Goal: Task Accomplishment & Management: Manage account settings

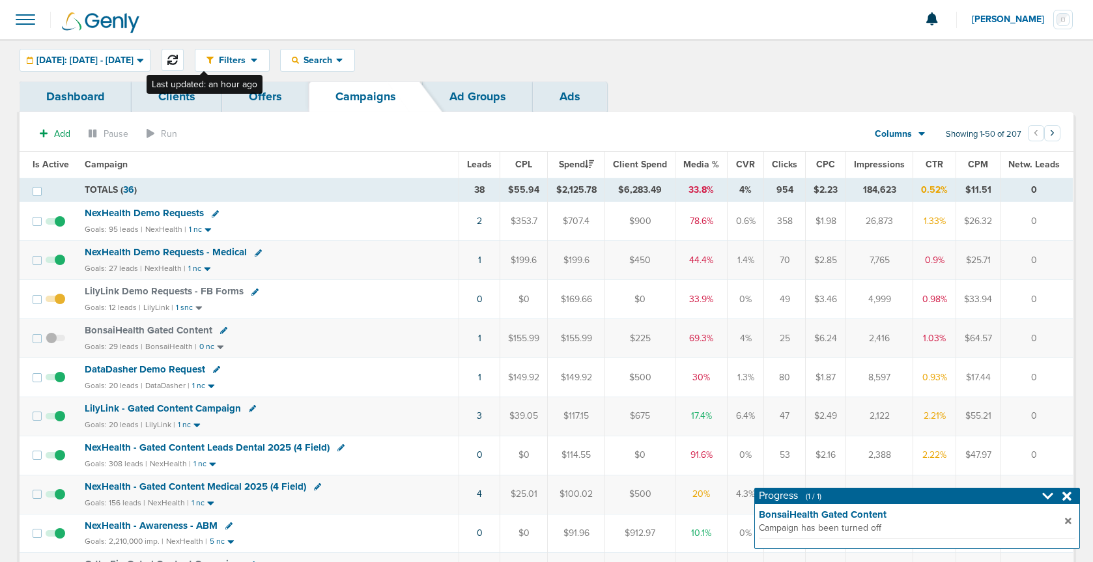
click at [184, 63] on button at bounding box center [173, 60] width 22 height 22
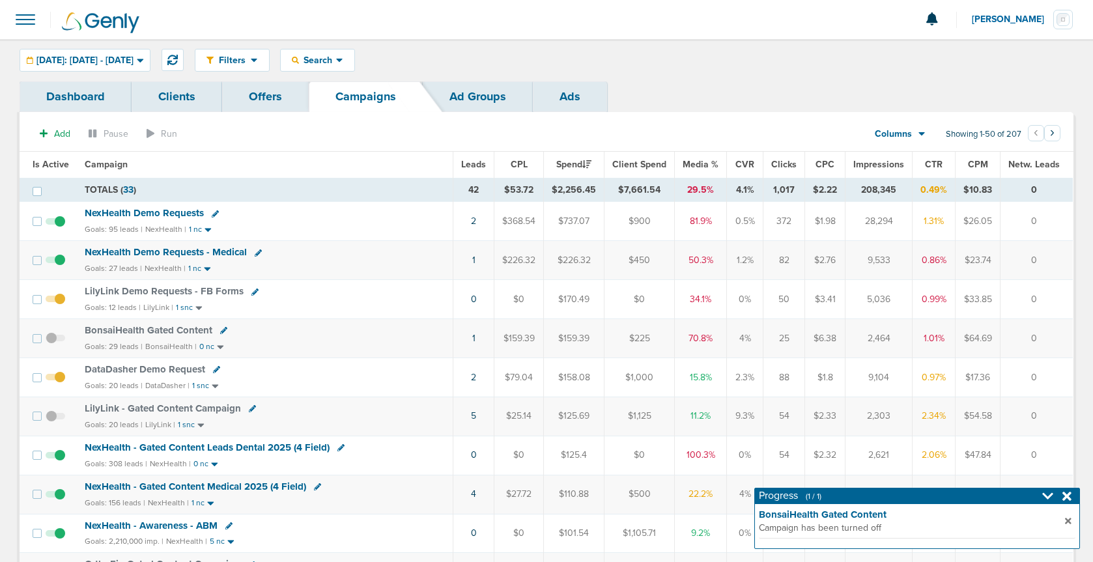
click at [155, 212] on span "NexHealth Demo Requests" at bounding box center [144, 213] width 119 height 12
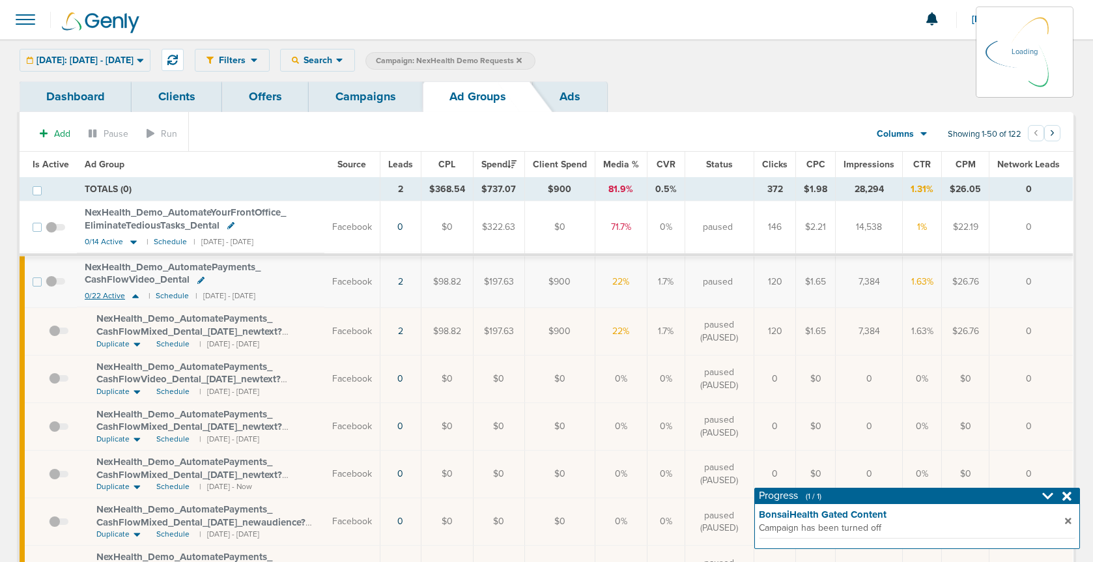
click at [134, 296] on icon at bounding box center [135, 296] width 7 height 4
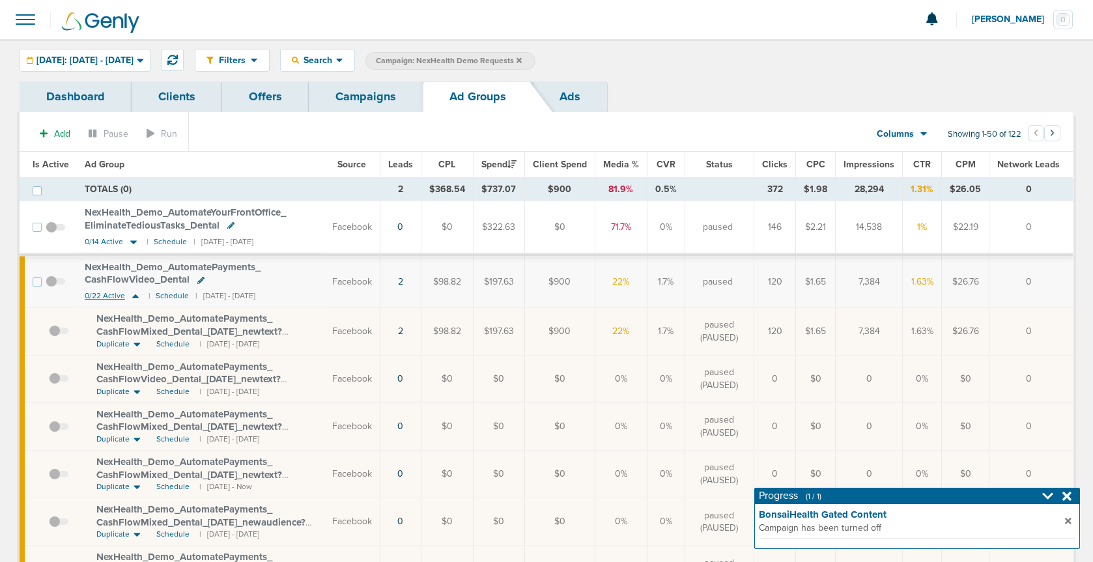
click at [134, 296] on icon at bounding box center [135, 296] width 7 height 4
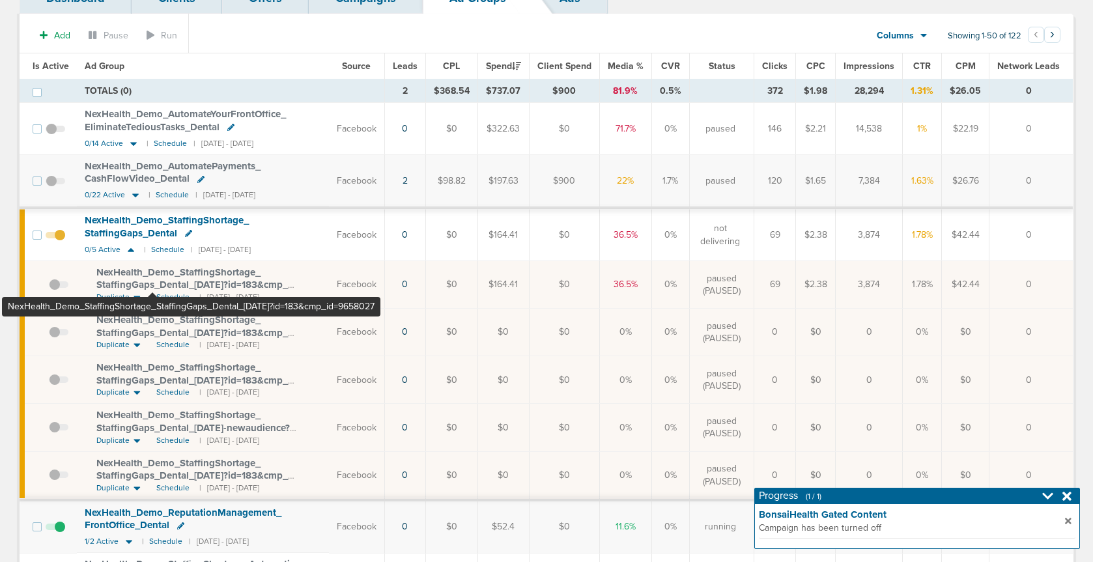
scroll to position [97, 0]
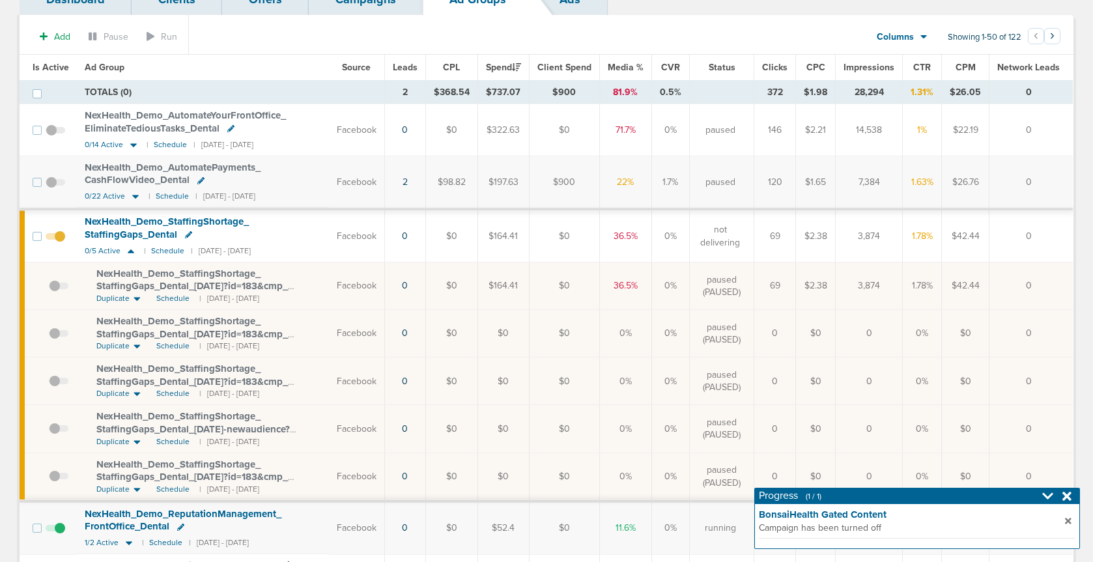
drag, startPoint x: 131, startPoint y: 252, endPoint x: 149, endPoint y: 282, distance: 35.1
click at [132, 254] on icon at bounding box center [130, 251] width 13 height 11
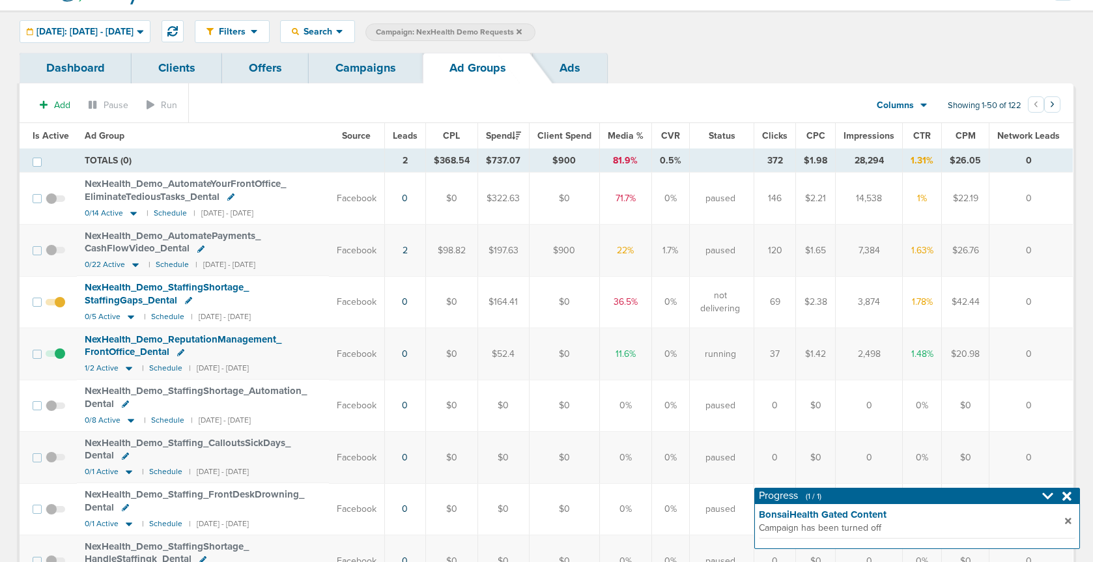
scroll to position [0, 0]
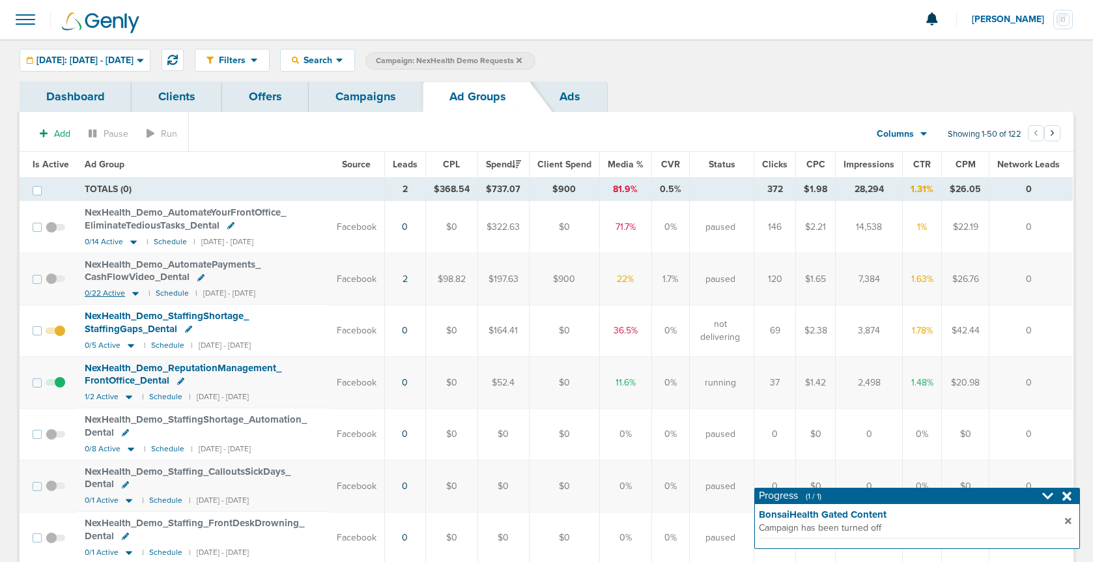
click at [132, 296] on icon at bounding box center [135, 293] width 13 height 11
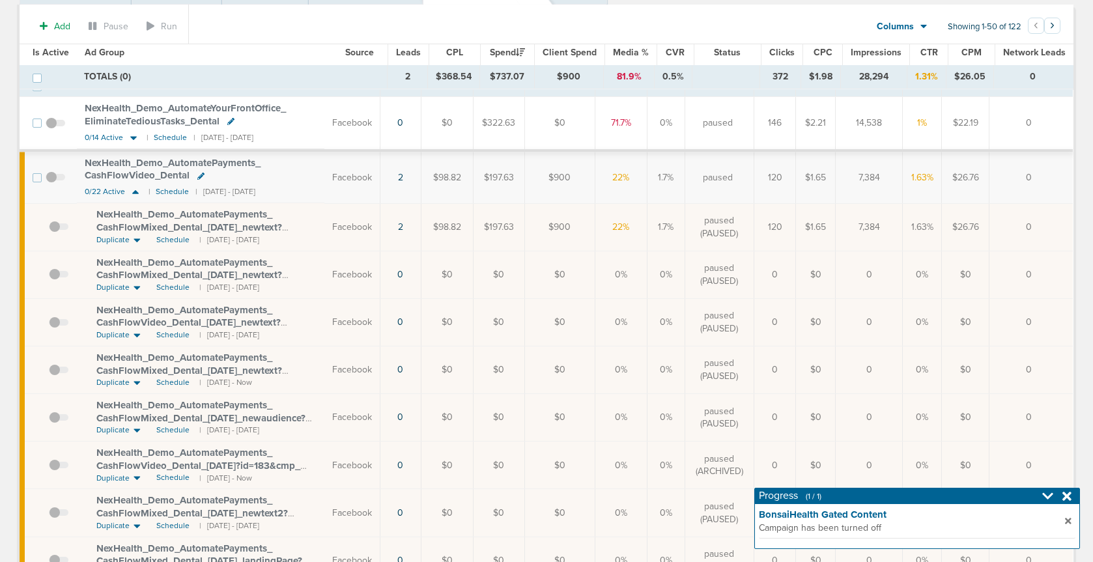
scroll to position [23, 0]
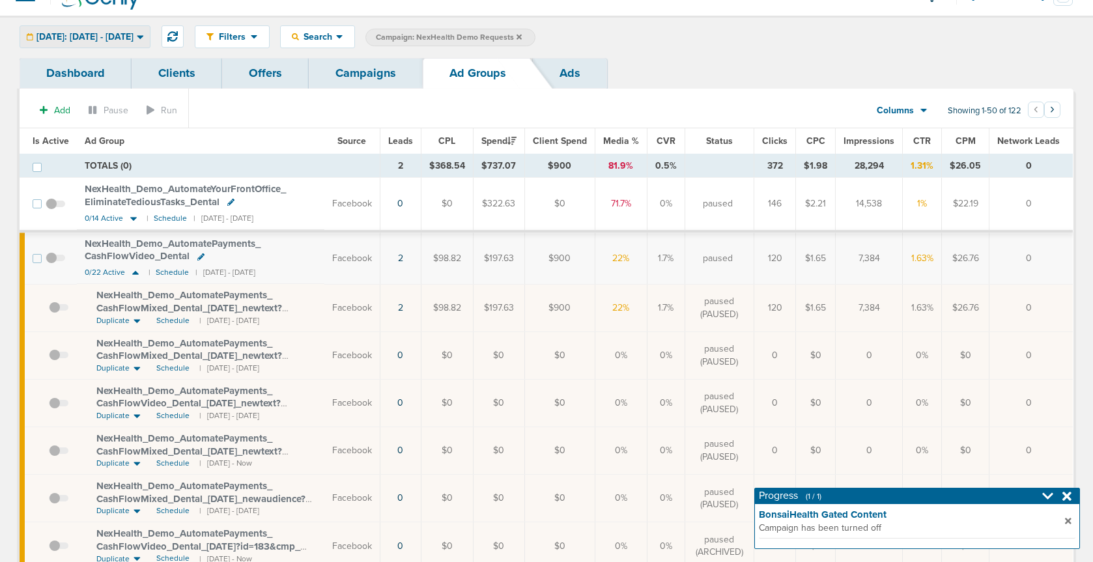
click at [111, 39] on span "[DATE]: [DATE] - [DATE]" at bounding box center [84, 37] width 97 height 9
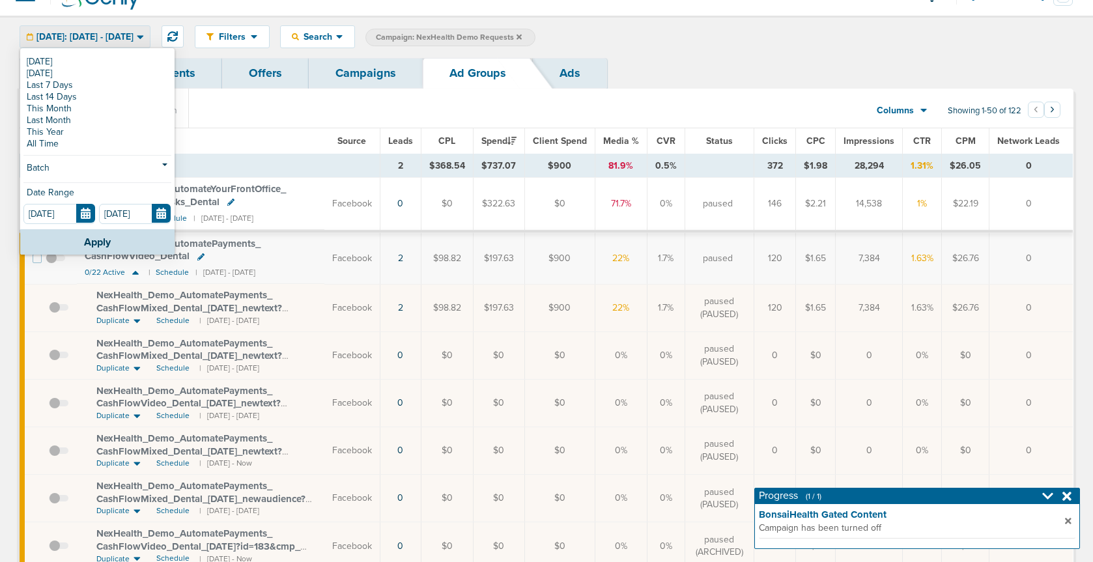
click at [83, 105] on link "This Month" at bounding box center [97, 109] width 148 height 12
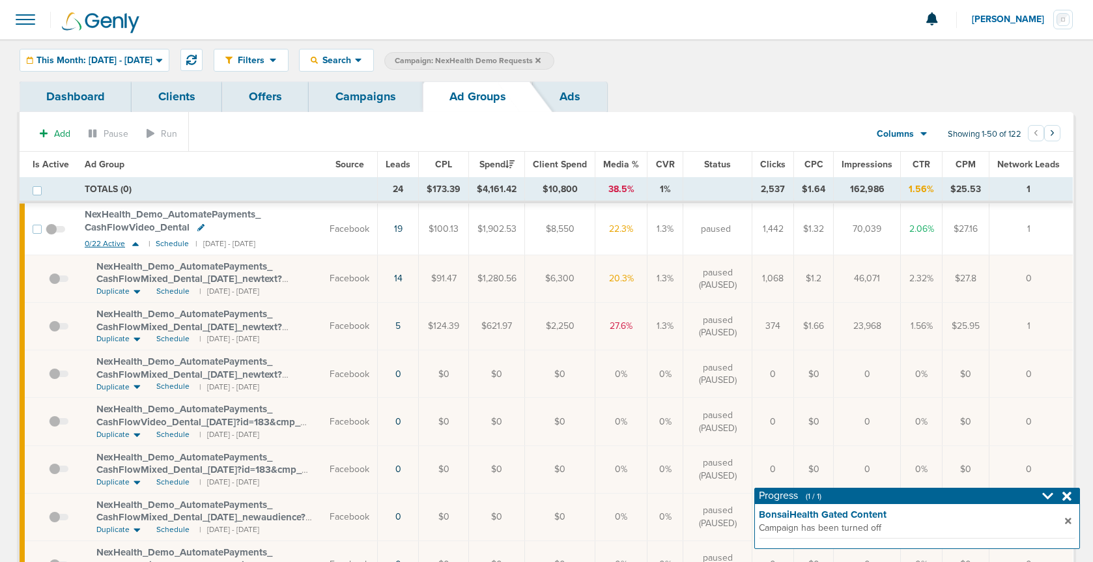
click at [133, 243] on icon at bounding box center [135, 244] width 7 height 4
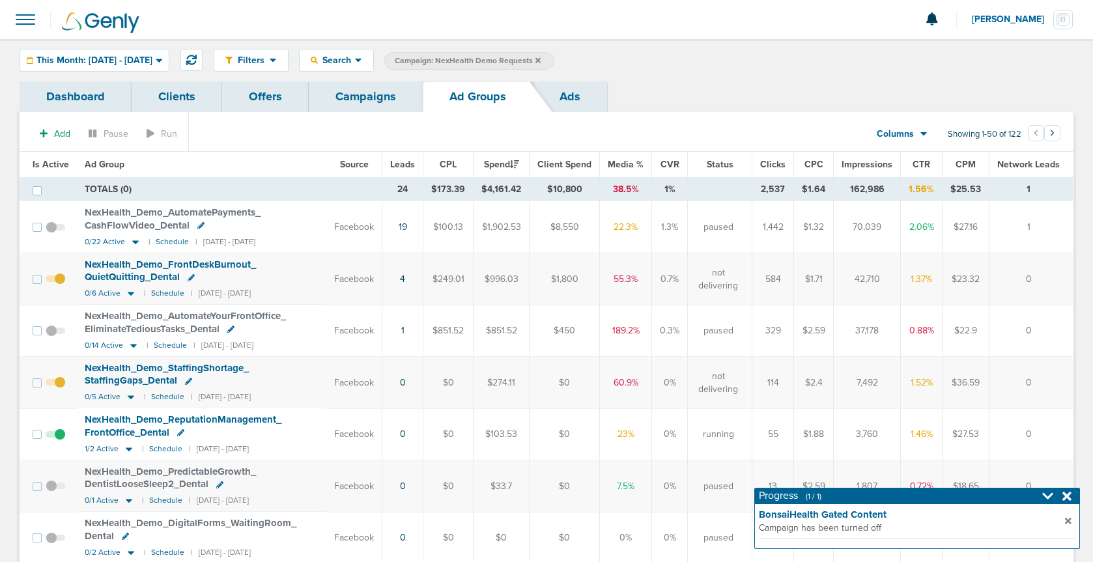
click at [364, 94] on link "Campaigns" at bounding box center [366, 96] width 114 height 31
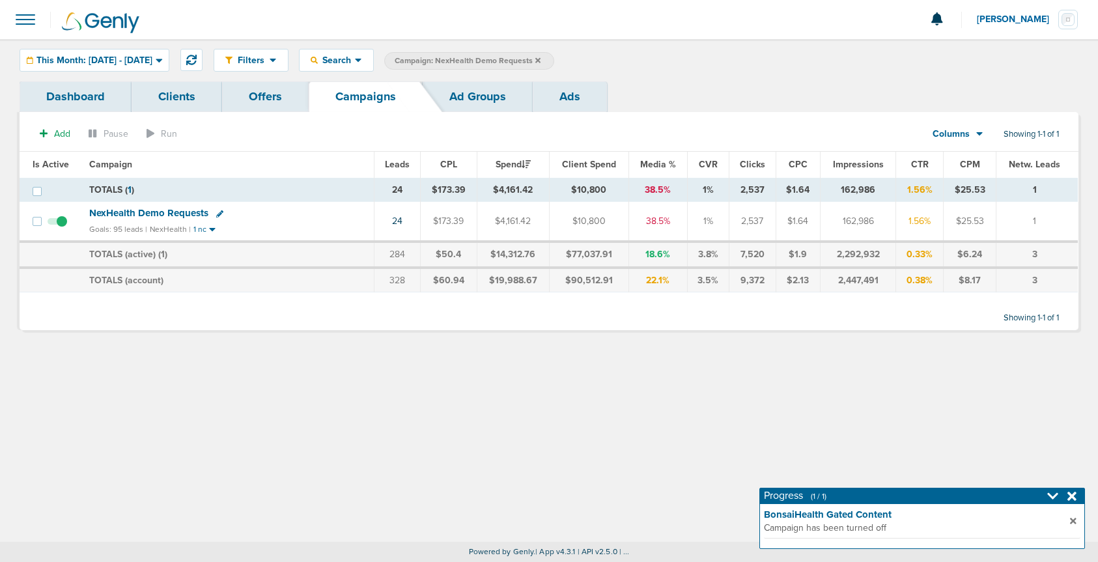
click at [541, 63] on icon at bounding box center [537, 61] width 5 height 8
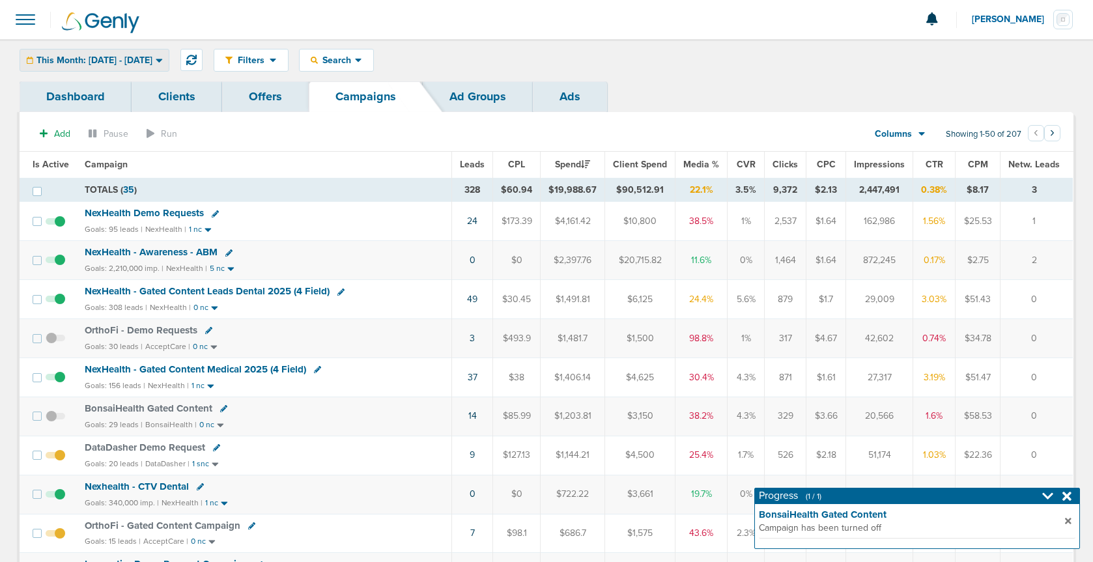
drag, startPoint x: 121, startPoint y: 58, endPoint x: 113, endPoint y: 83, distance: 26.2
click at [121, 63] on span "This Month: 10.01.2025 - 10.31.2025" at bounding box center [94, 60] width 116 height 9
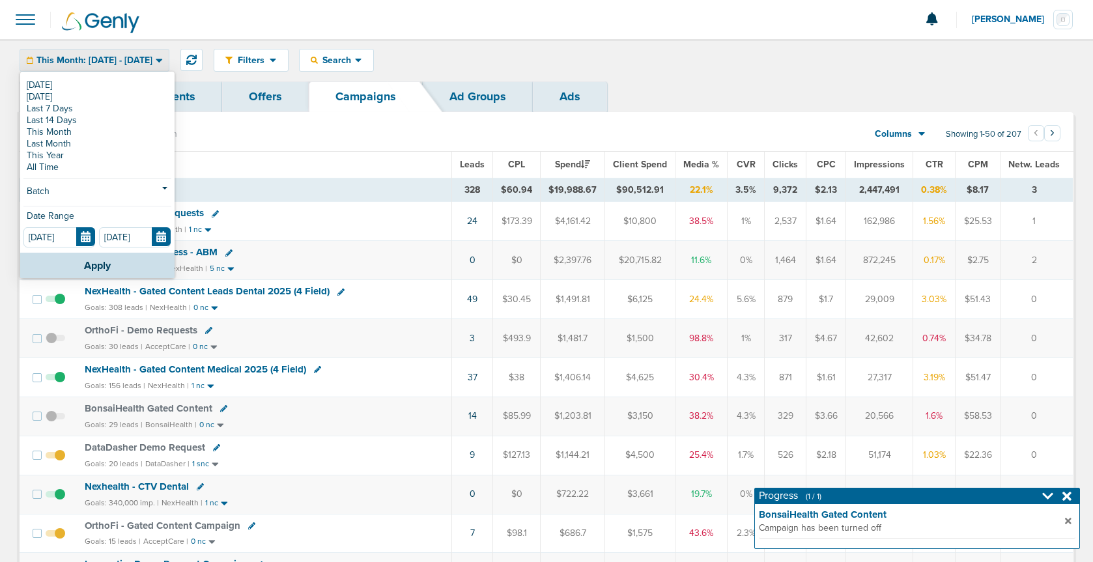
click at [109, 85] on link "[DATE]" at bounding box center [97, 85] width 148 height 12
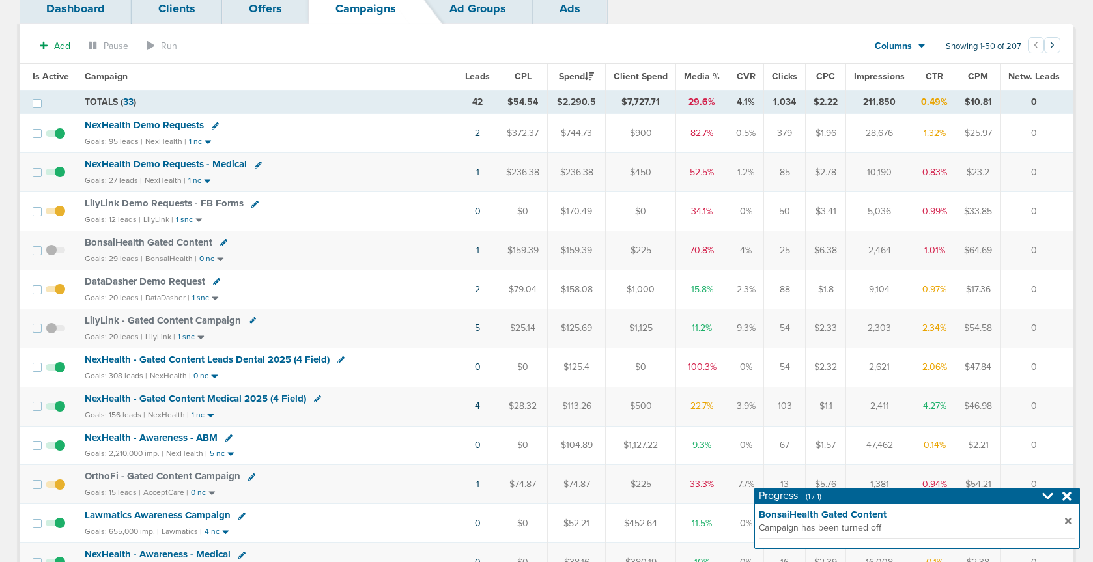
scroll to position [89, 0]
click at [242, 359] on span "NexHealth - Gated Content Leads Dental 2025 (4 Field)" at bounding box center [207, 359] width 245 height 12
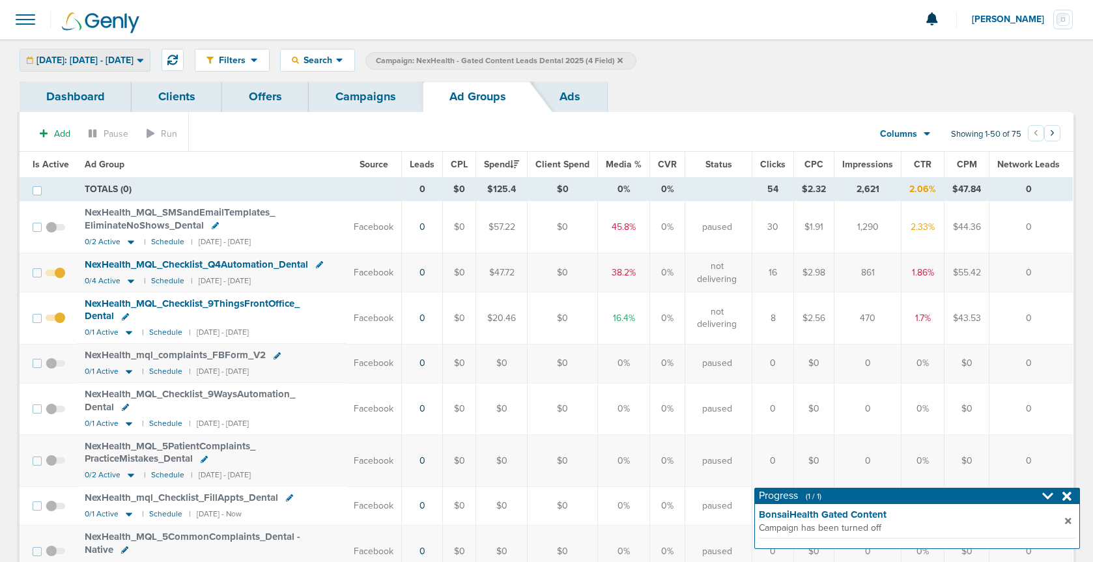
click at [123, 56] on span "[DATE]: [DATE] - [DATE]" at bounding box center [84, 60] width 97 height 9
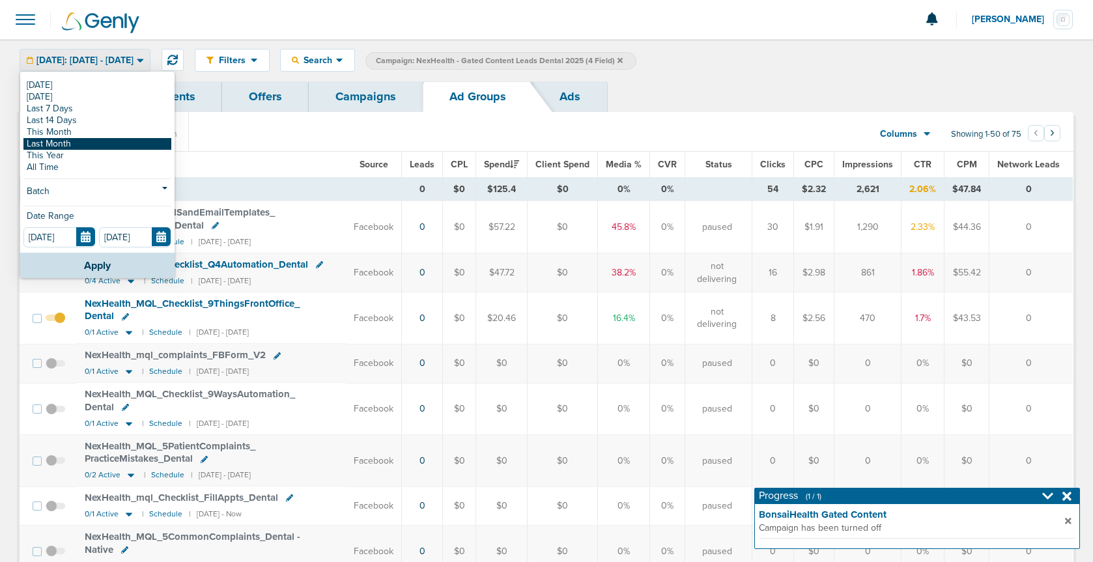
click at [82, 142] on link "Last Month" at bounding box center [97, 144] width 148 height 12
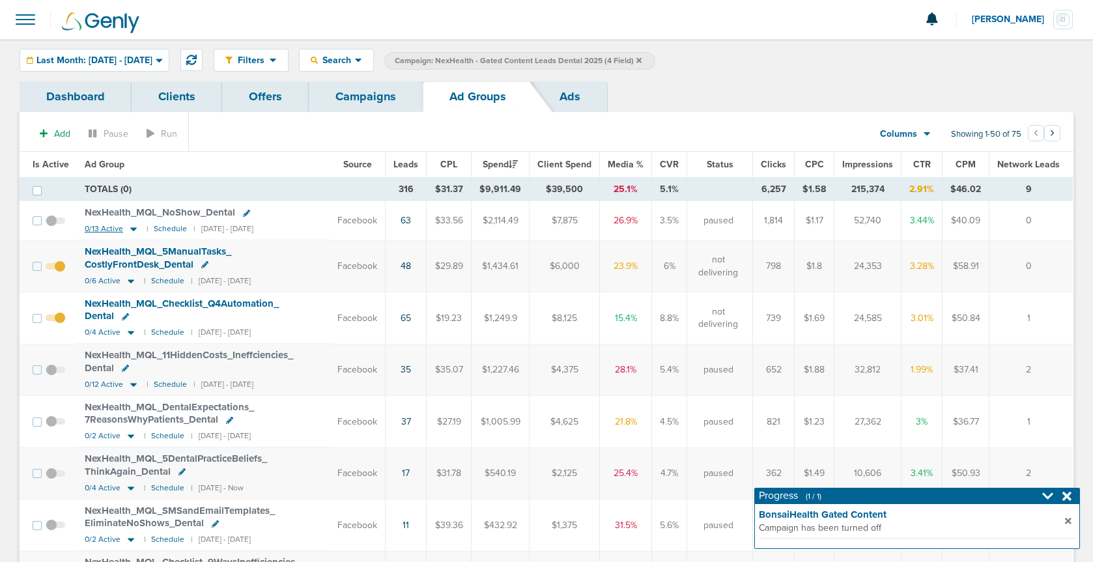
click at [130, 229] on icon at bounding box center [133, 230] width 7 height 4
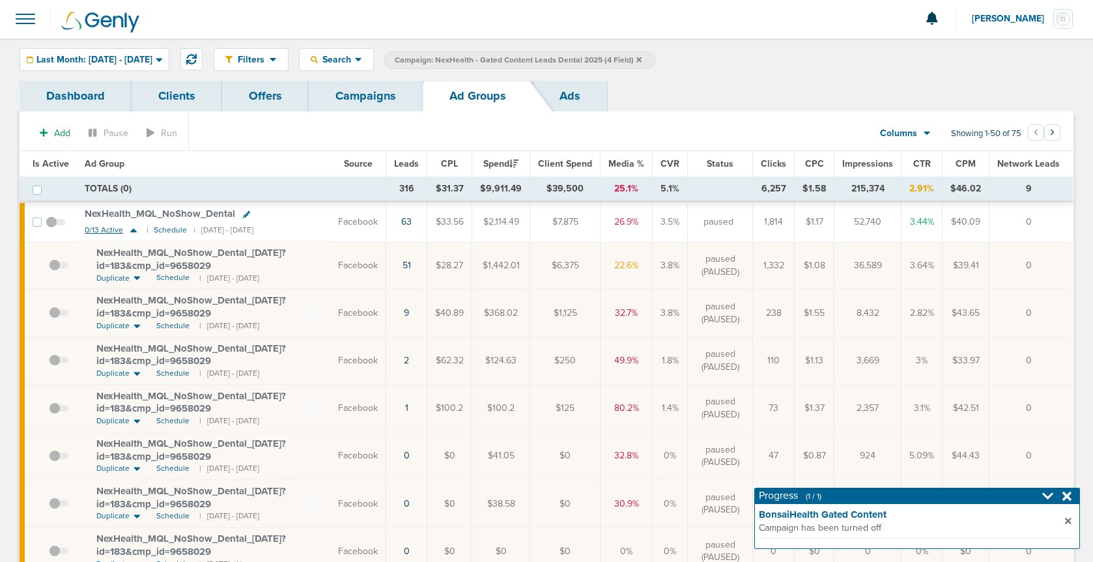
scroll to position [1, 0]
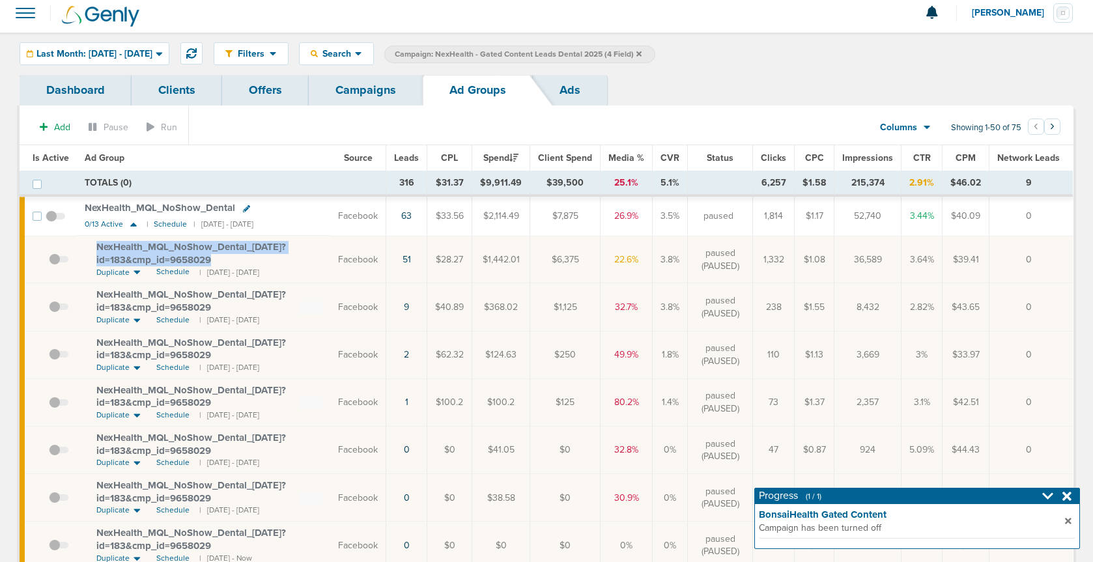
drag, startPoint x: 86, startPoint y: 249, endPoint x: 294, endPoint y: 262, distance: 208.8
click at [294, 262] on td "NexHealth_ MQL_ NoShow_ Dental_ 08.26.25?id=183&cmp_ id=9658029 Duplicate Sched…" at bounding box center [203, 260] width 253 height 48
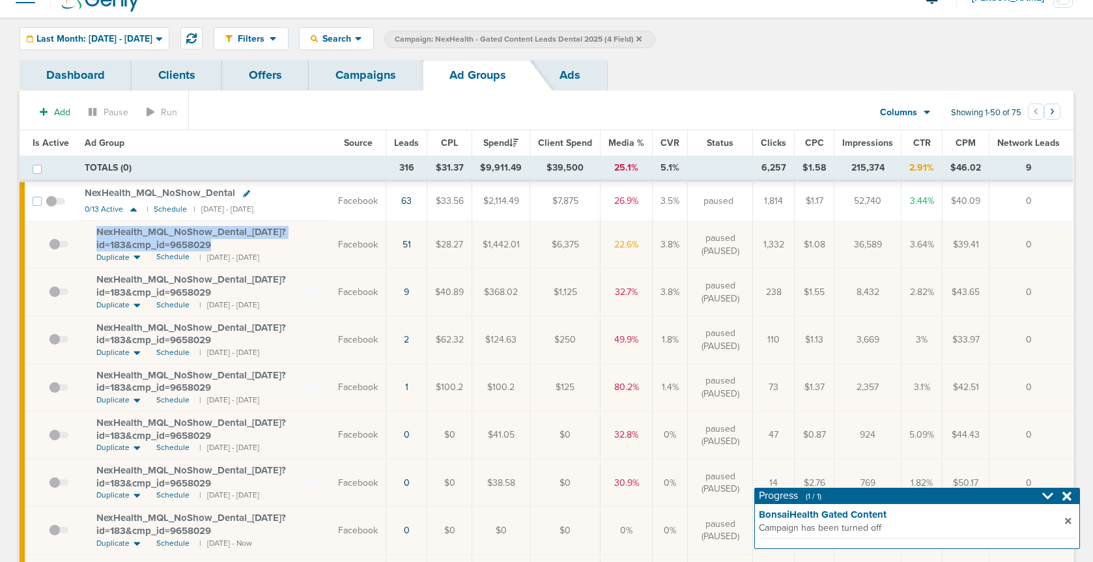
scroll to position [0, 0]
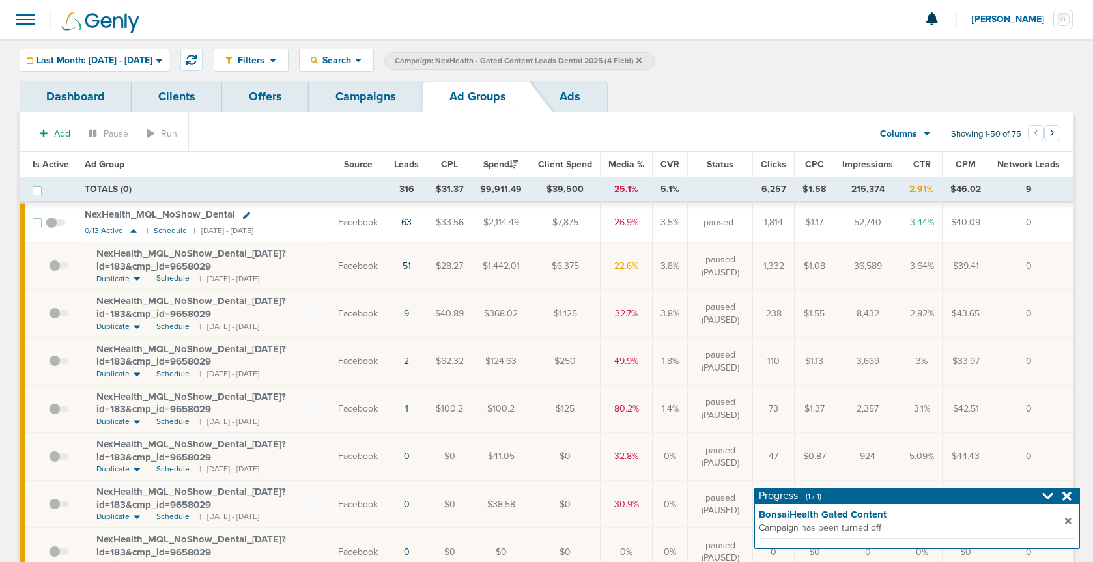
click at [134, 235] on icon at bounding box center [133, 230] width 13 height 11
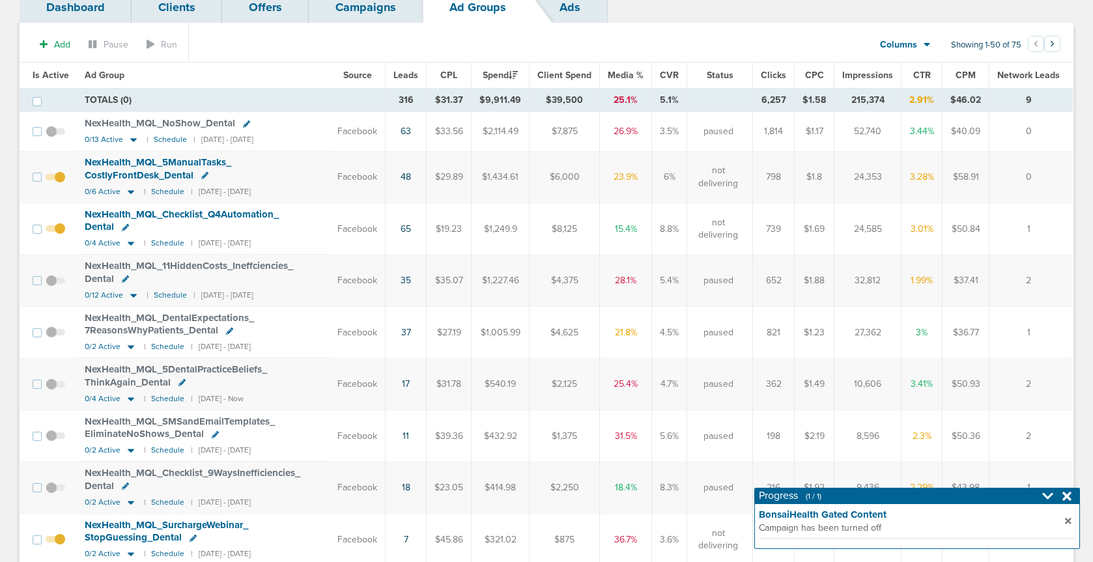
scroll to position [96, 0]
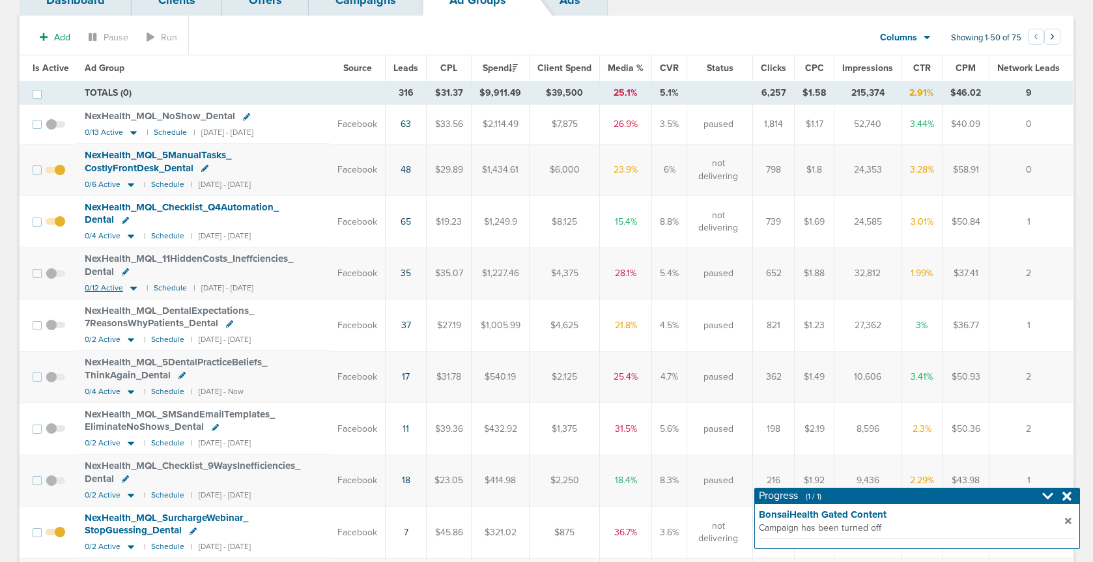
click at [132, 288] on icon at bounding box center [133, 289] width 7 height 4
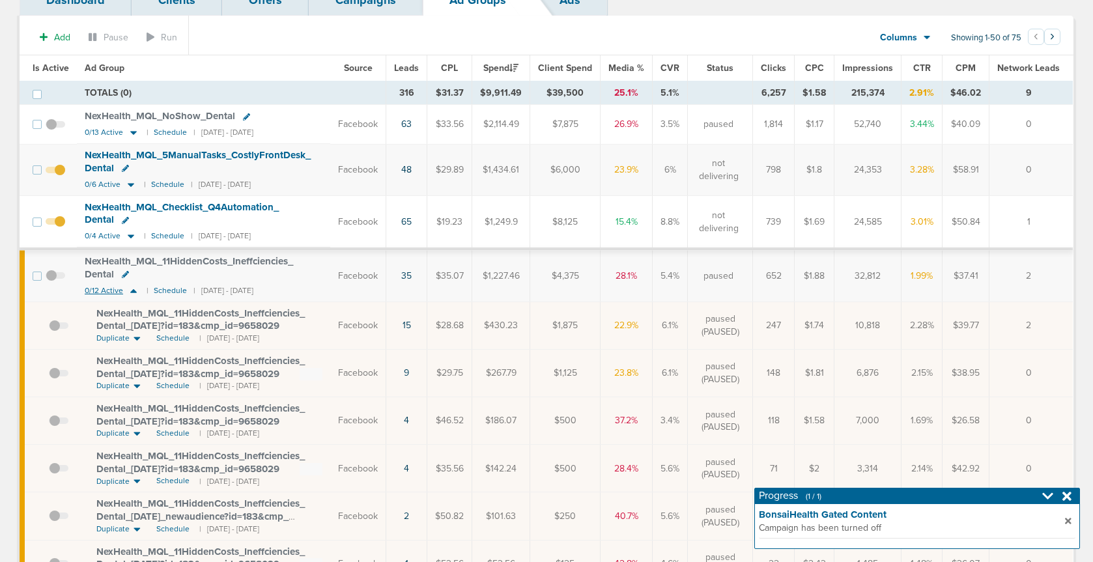
click at [132, 288] on icon at bounding box center [133, 290] width 13 height 11
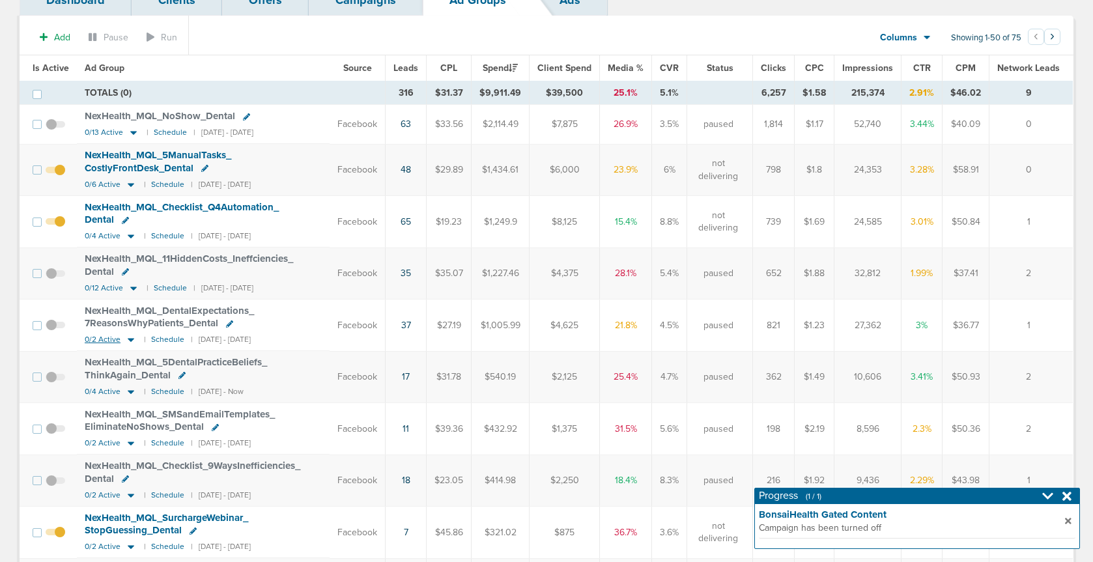
click at [127, 343] on icon at bounding box center [130, 339] width 13 height 11
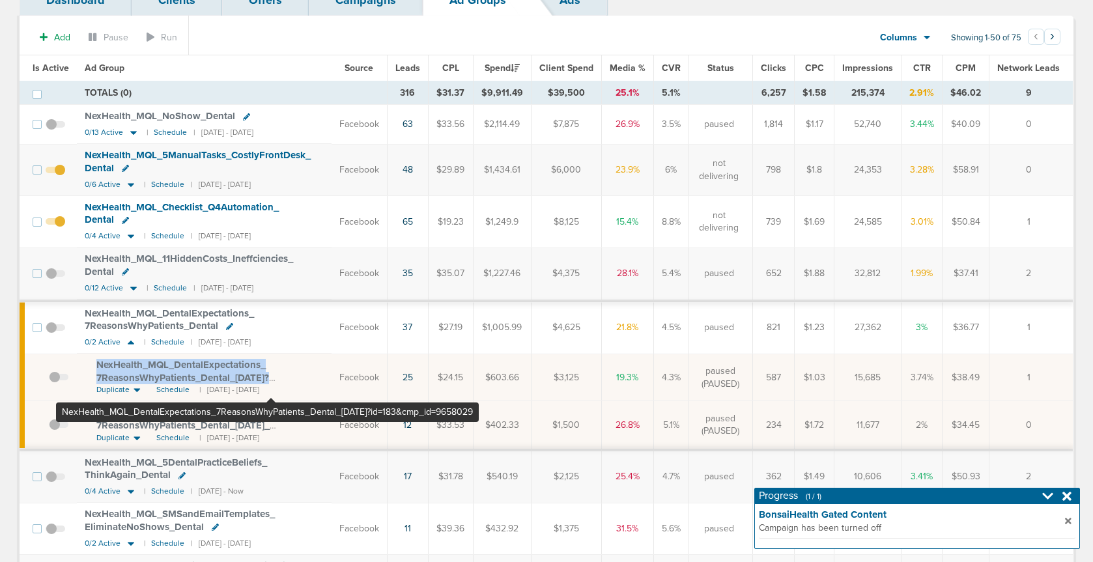
drag, startPoint x: 87, startPoint y: 361, endPoint x: 271, endPoint y: 377, distance: 184.3
click at [271, 377] on td "NexHealth_ MQL_ DentalExpectations_ 7ReasonsWhyPatients_ Dental_ 09.10.25?id=18…" at bounding box center [204, 378] width 255 height 48
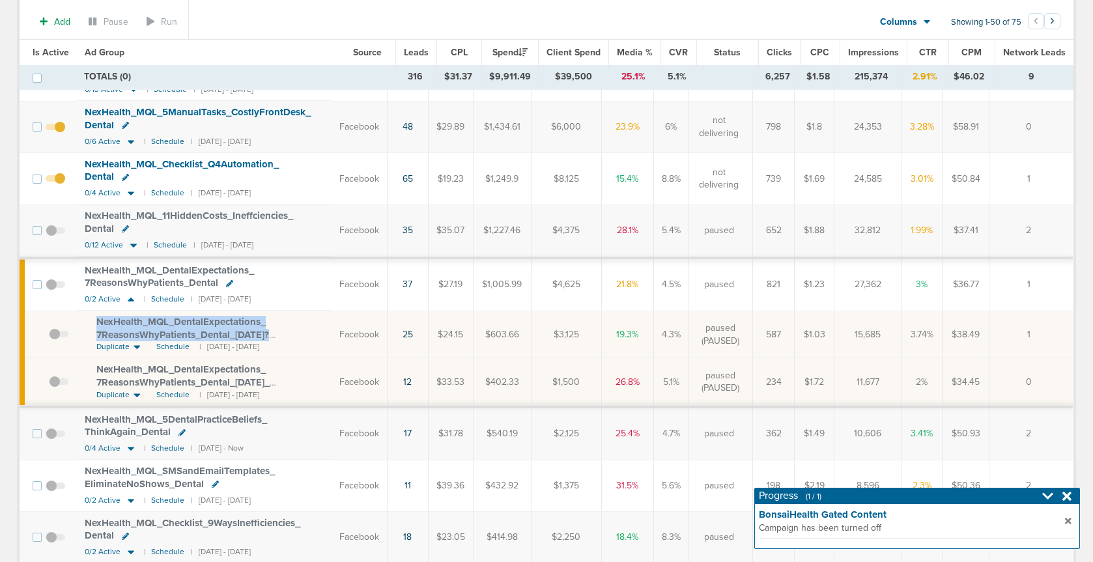
scroll to position [68, 0]
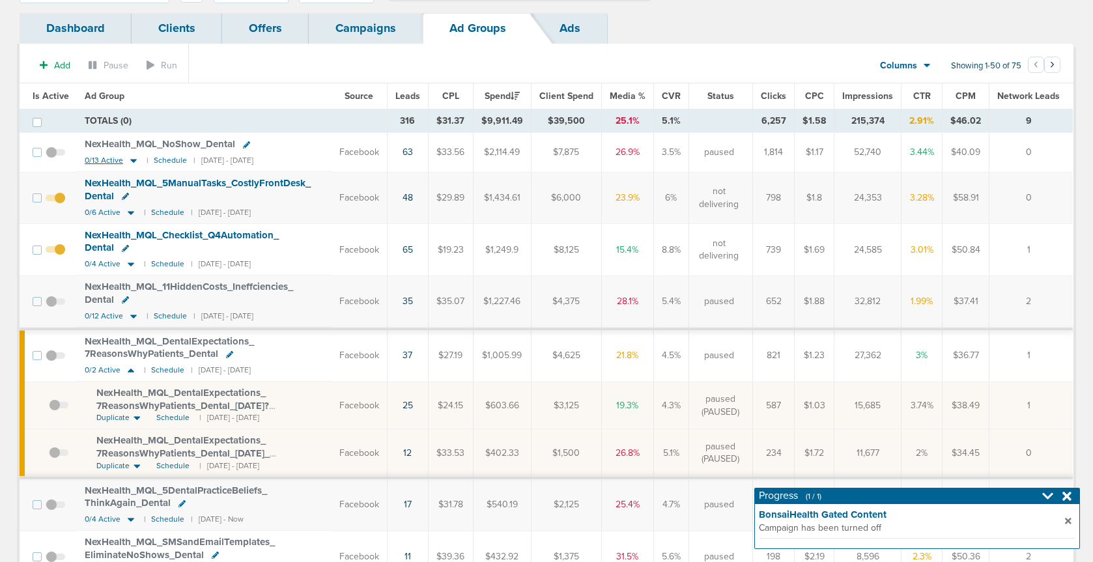
click at [135, 161] on icon at bounding box center [133, 160] width 13 height 11
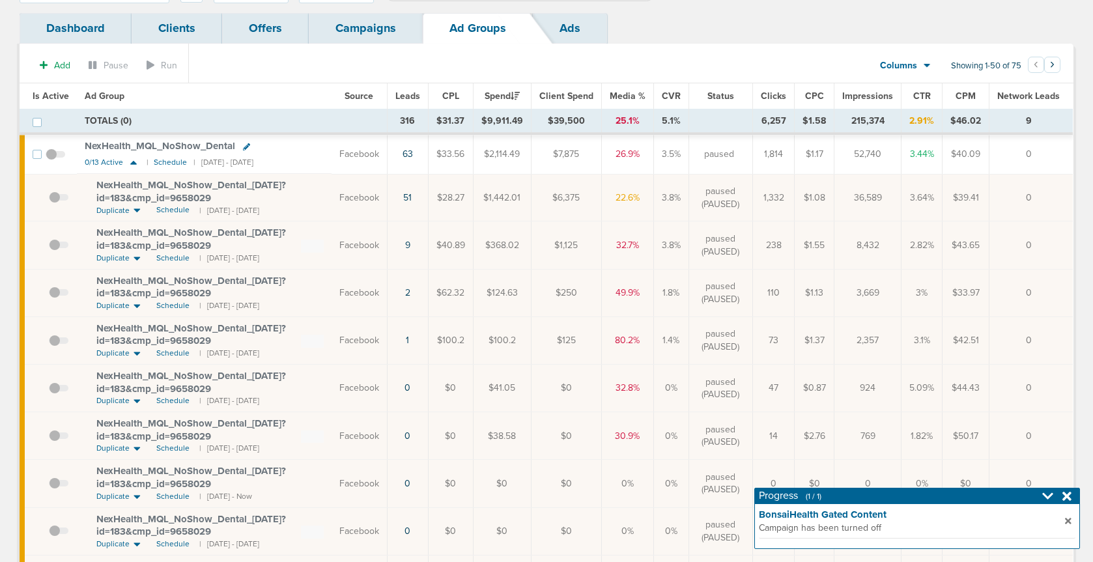
click at [143, 195] on span "NexHealth_ MQL_ NoShow_ Dental_ 08.26.25?id=183&cmp_ id=9658029" at bounding box center [191, 191] width 190 height 25
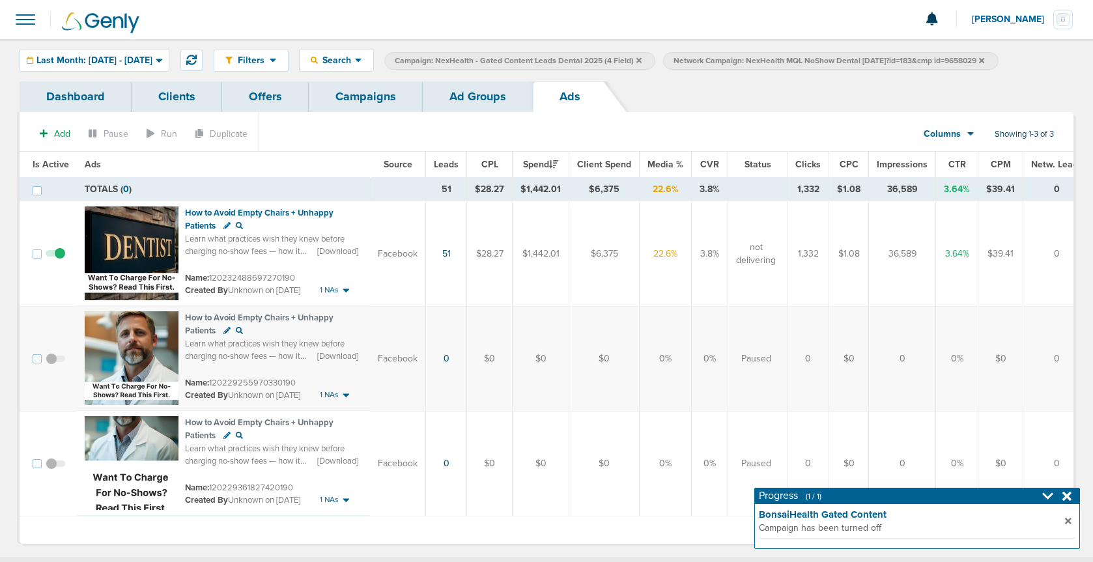
click at [468, 99] on link "Ad Groups" at bounding box center [478, 96] width 110 height 31
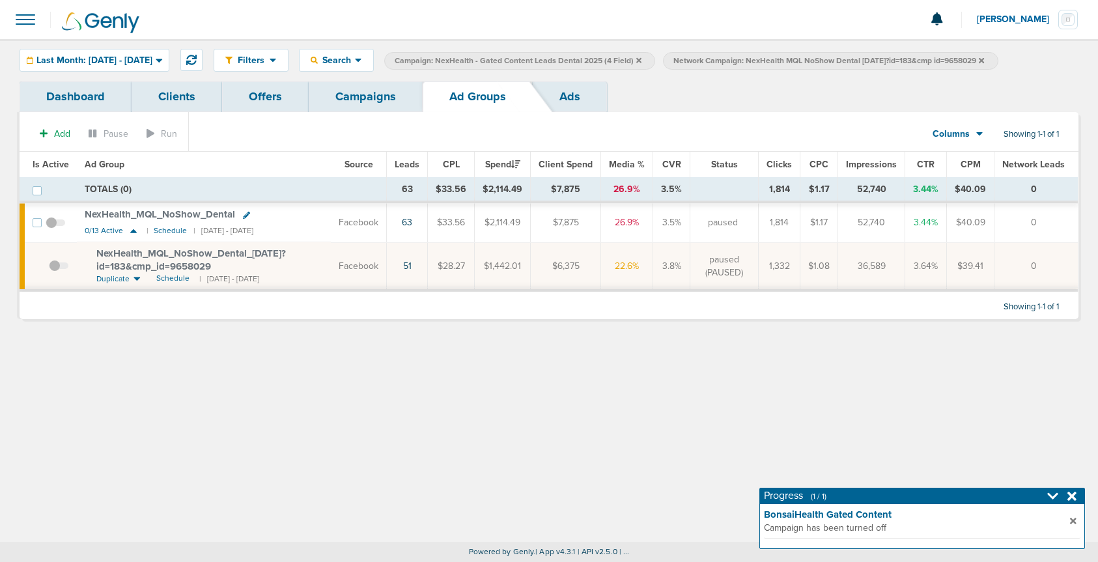
click at [998, 62] on label "Network Campaign: NexHealth MQL NoShow Dental 08.26.25?id=183&cmp id=9658029" at bounding box center [830, 61] width 335 height 18
click at [984, 60] on icon at bounding box center [981, 61] width 5 height 8
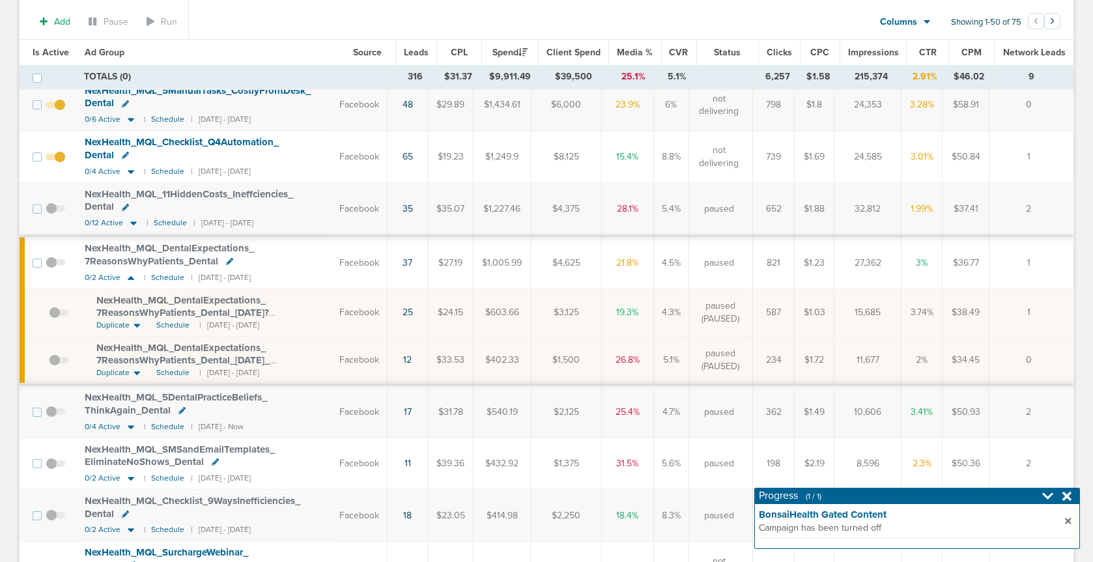
scroll to position [789, 0]
drag, startPoint x: 173, startPoint y: 327, endPoint x: 154, endPoint y: 320, distance: 19.6
click at [172, 327] on span "Schedule" at bounding box center [172, 324] width 33 height 11
click at [52, 268] on span at bounding box center [56, 268] width 20 height 0
click at [55, 265] on input "checkbox" at bounding box center [55, 265] width 0 height 0
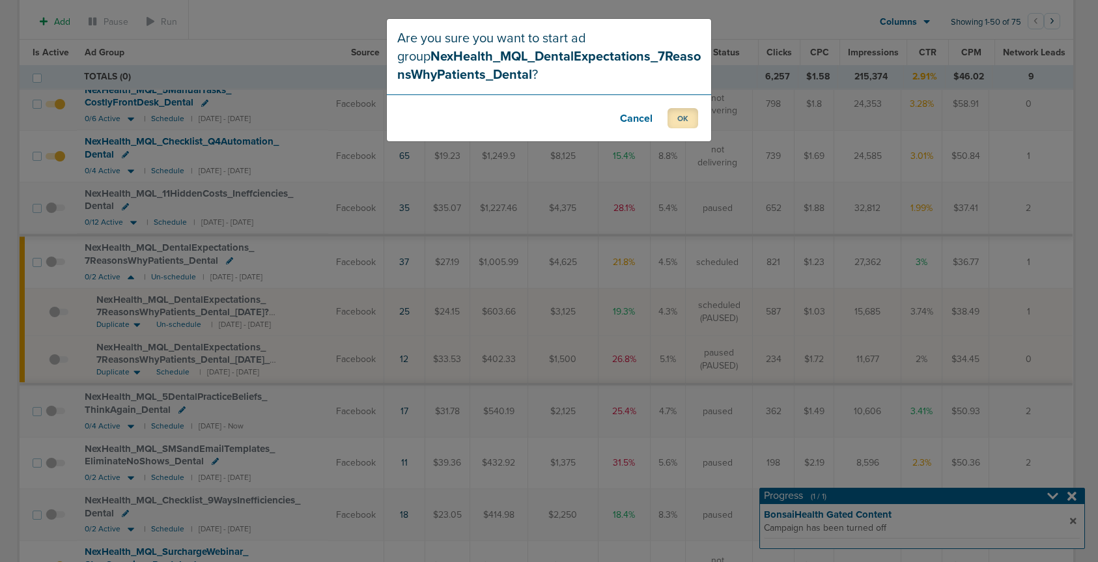
click at [688, 115] on button "OK" at bounding box center [683, 118] width 31 height 20
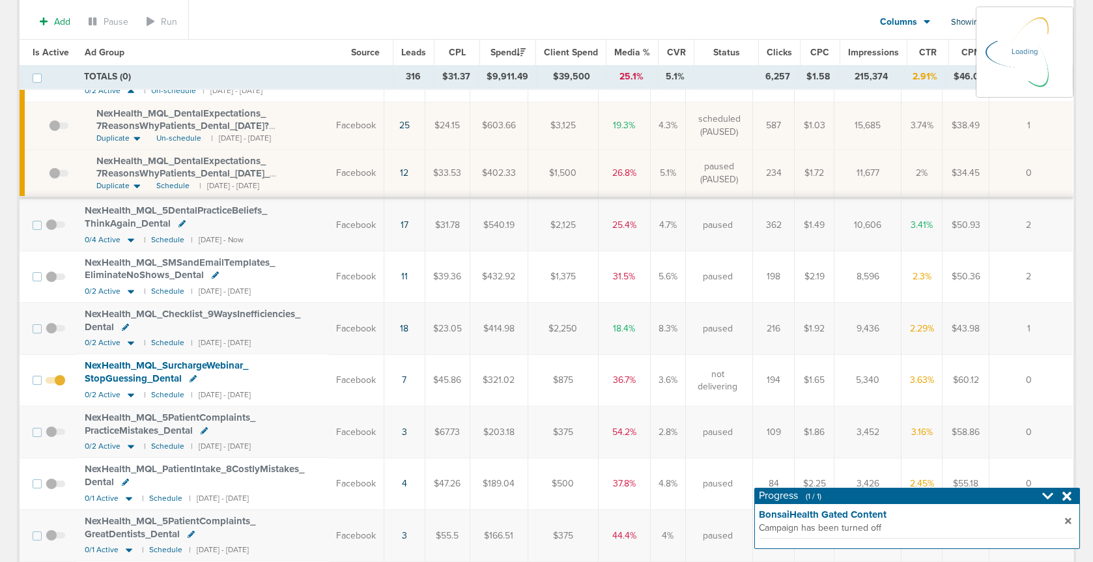
scroll to position [976, 0]
click at [130, 341] on icon at bounding box center [131, 343] width 7 height 4
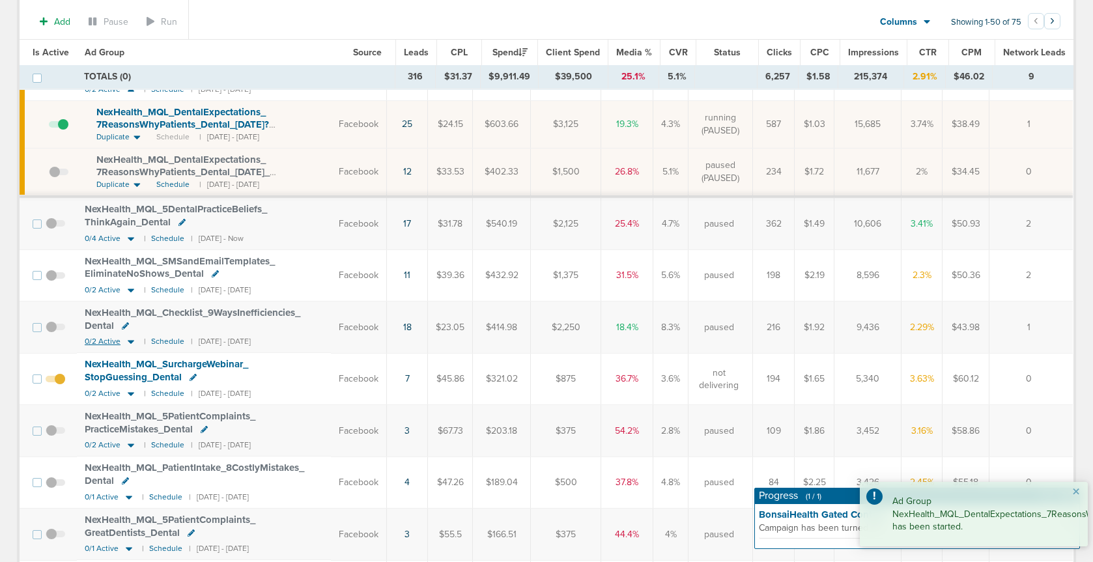
click at [130, 341] on icon at bounding box center [131, 343] width 7 height 4
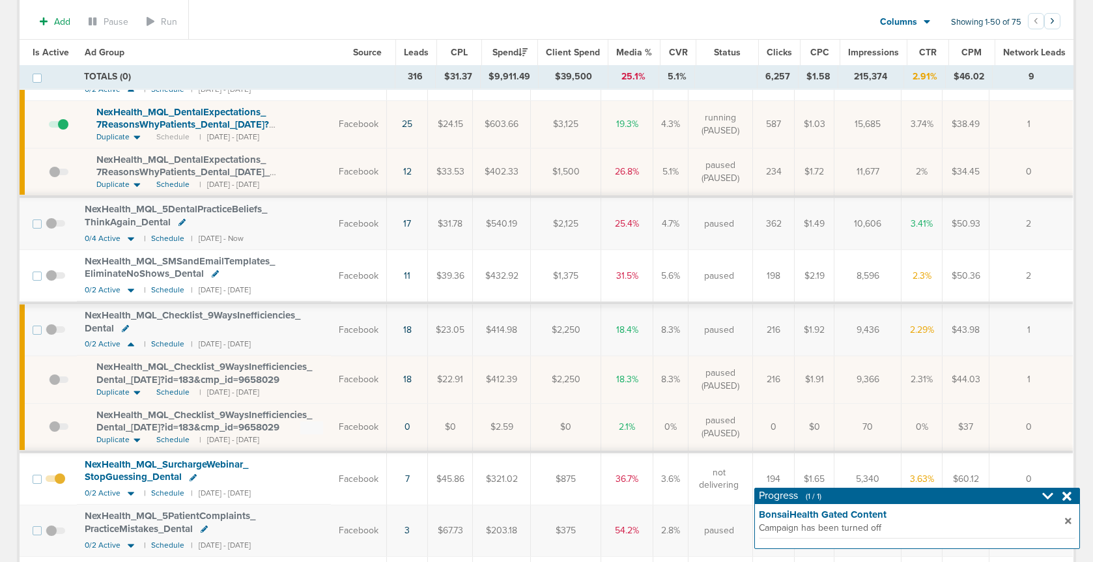
drag, startPoint x: 621, startPoint y: 381, endPoint x: 656, endPoint y: 378, distance: 35.3
click at [656, 378] on tr "NexHealth_ MQL_ Checklist_ 9WaysInefficiencies_ Dental_ 09.10.25?id=183&cmp_ id…" at bounding box center [546, 380] width 1053 height 48
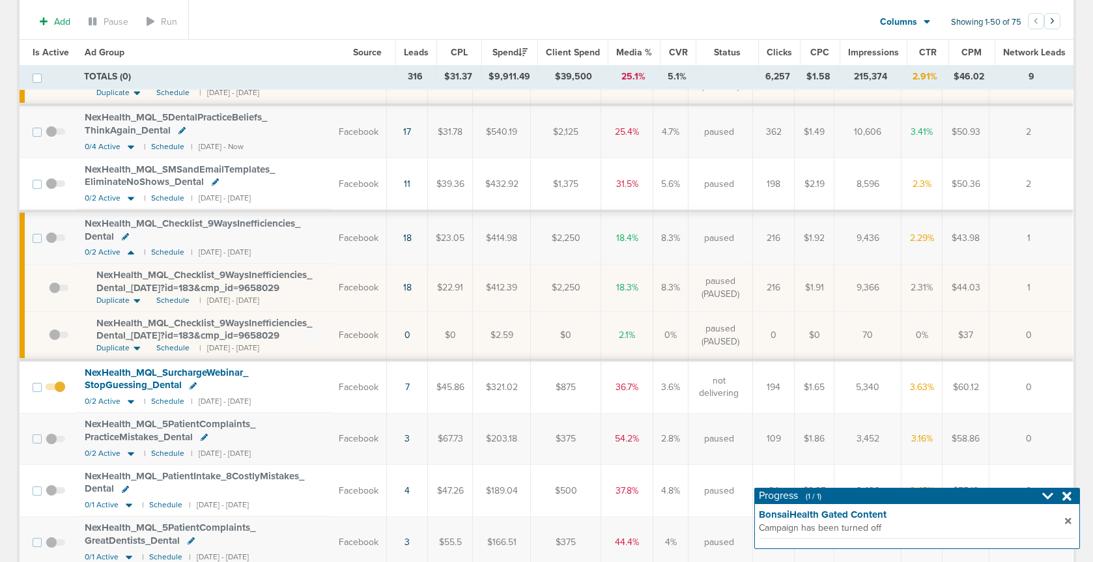
scroll to position [1060, 0]
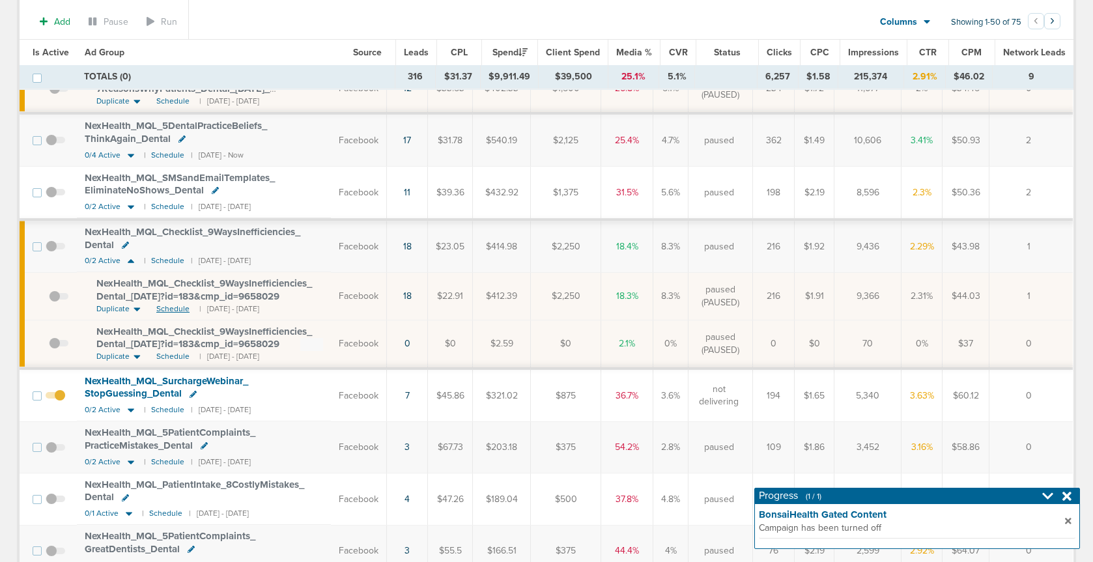
click at [163, 307] on span "Schedule" at bounding box center [172, 308] width 33 height 11
click at [55, 253] on span at bounding box center [56, 253] width 20 height 0
click at [55, 249] on input "checkbox" at bounding box center [55, 249] width 0 height 0
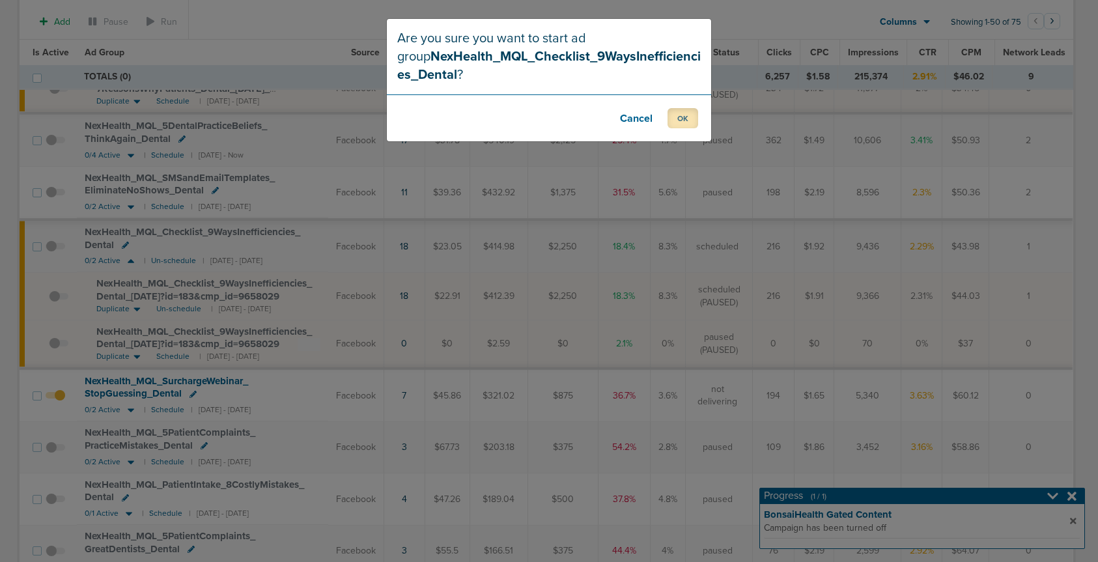
click at [681, 121] on button "OK" at bounding box center [683, 118] width 31 height 20
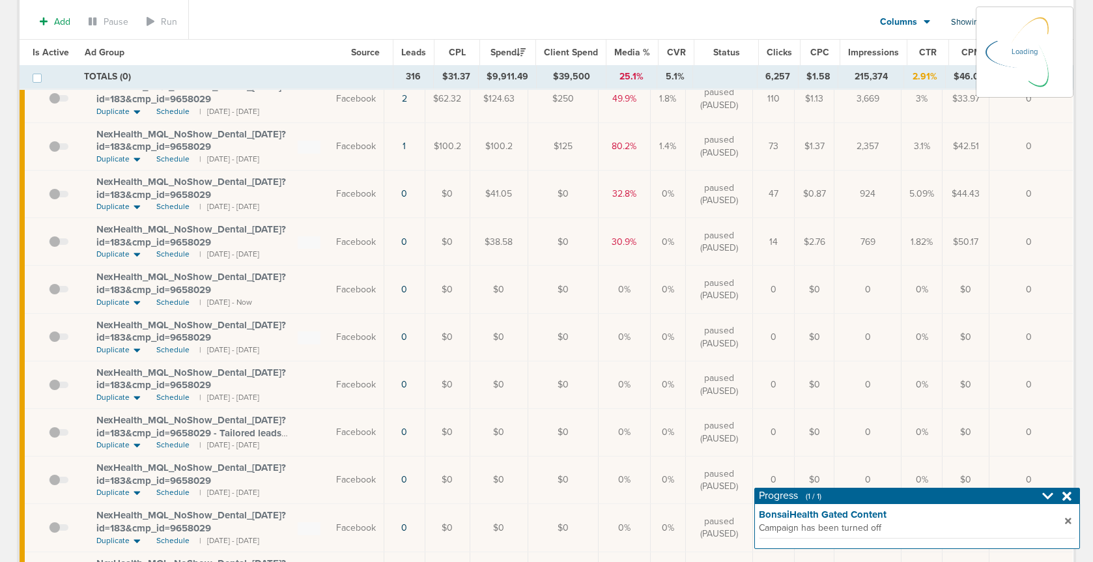
scroll to position [0, 0]
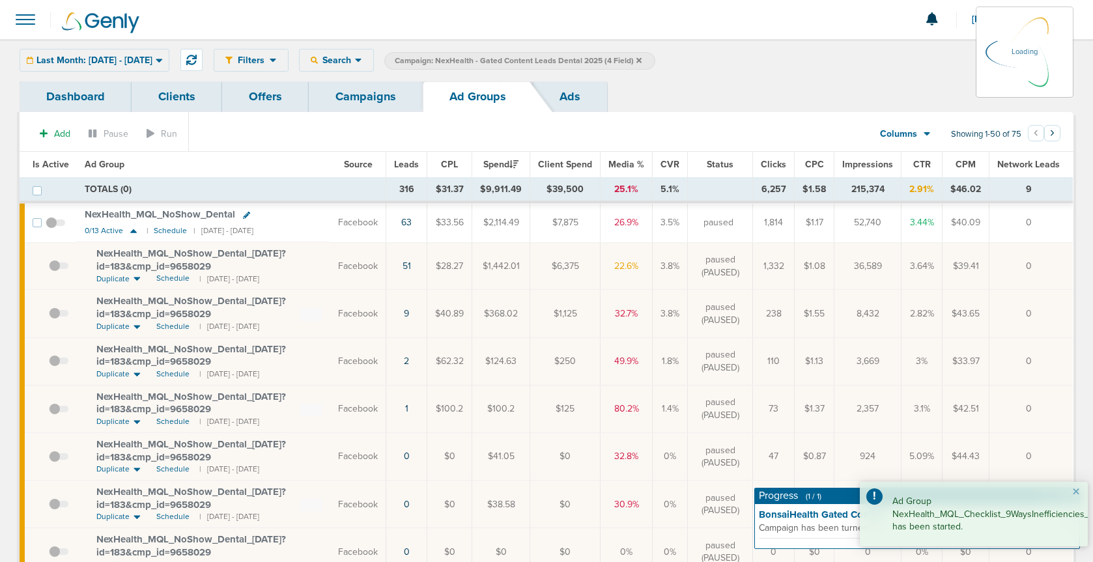
click at [380, 97] on link "Campaigns" at bounding box center [366, 96] width 114 height 31
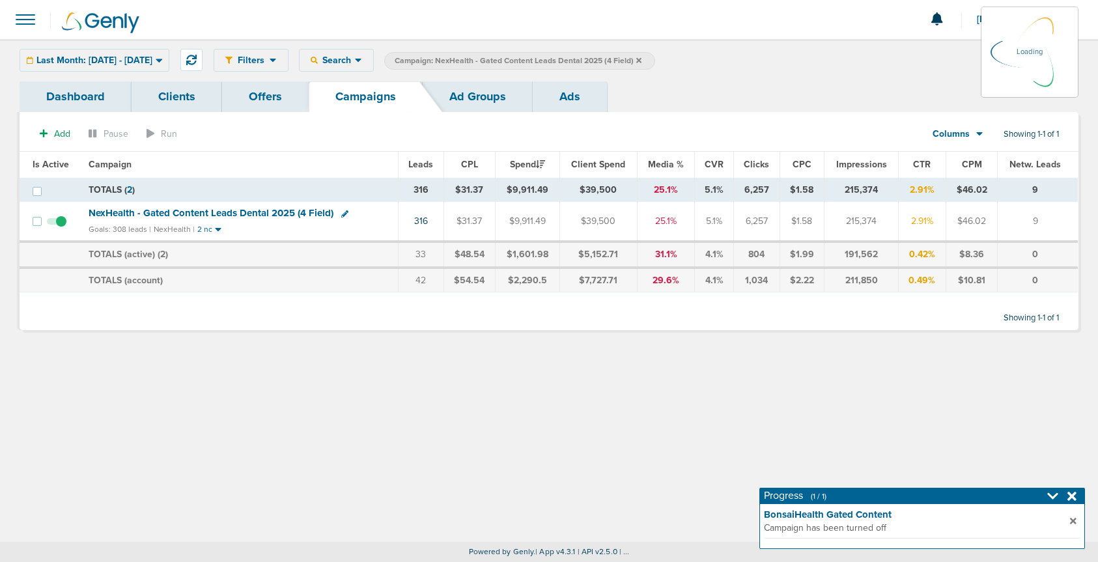
click at [641, 59] on icon at bounding box center [638, 59] width 5 height 5
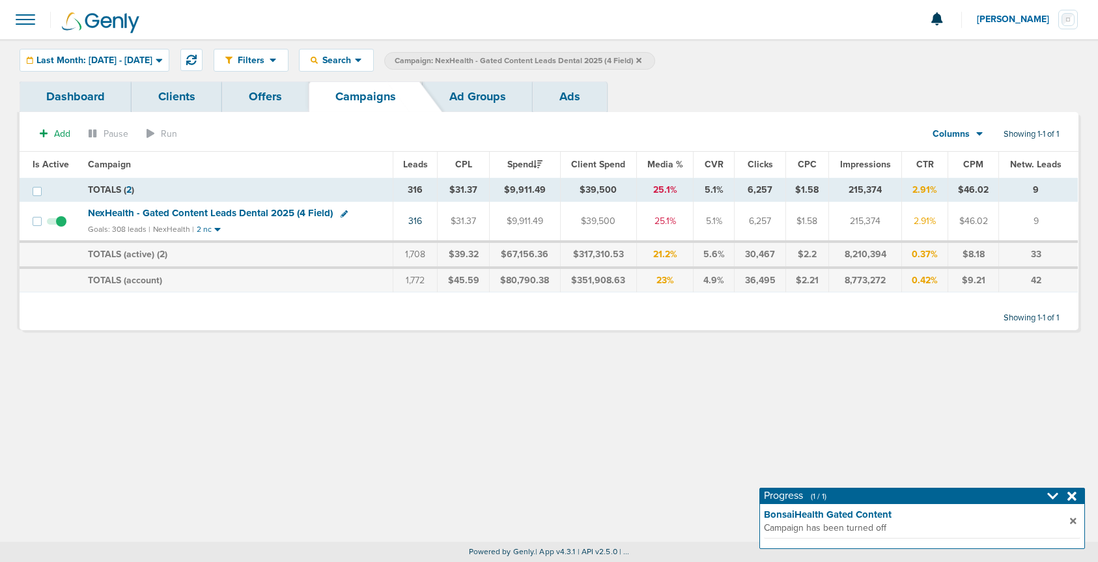
click at [641, 60] on icon at bounding box center [638, 59] width 5 height 5
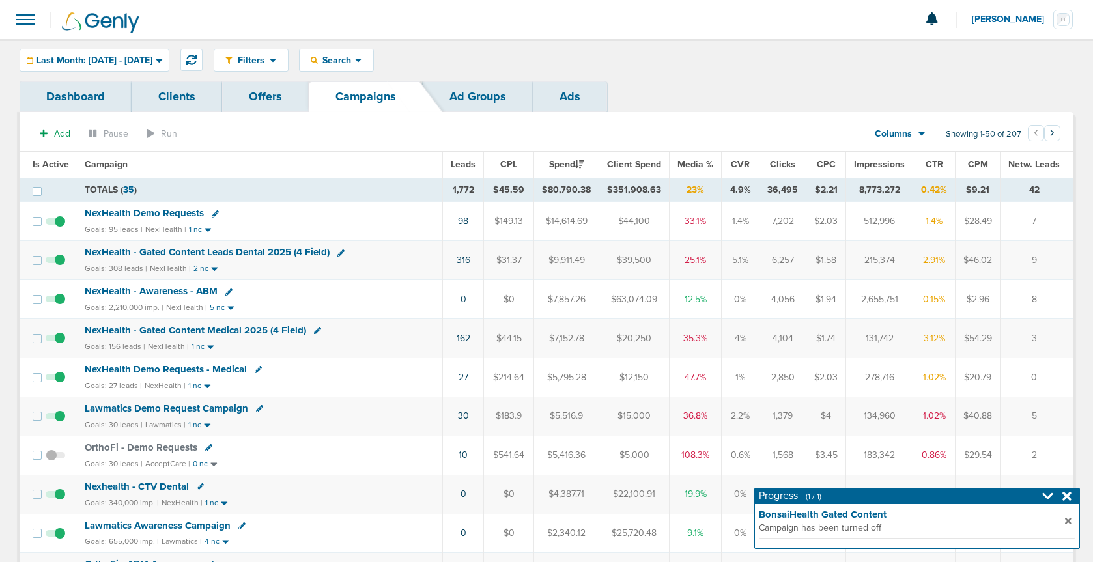
click at [1072, 495] on div at bounding box center [1058, 496] width 33 height 13
click at [1069, 498] on icon at bounding box center [1066, 496] width 9 height 9
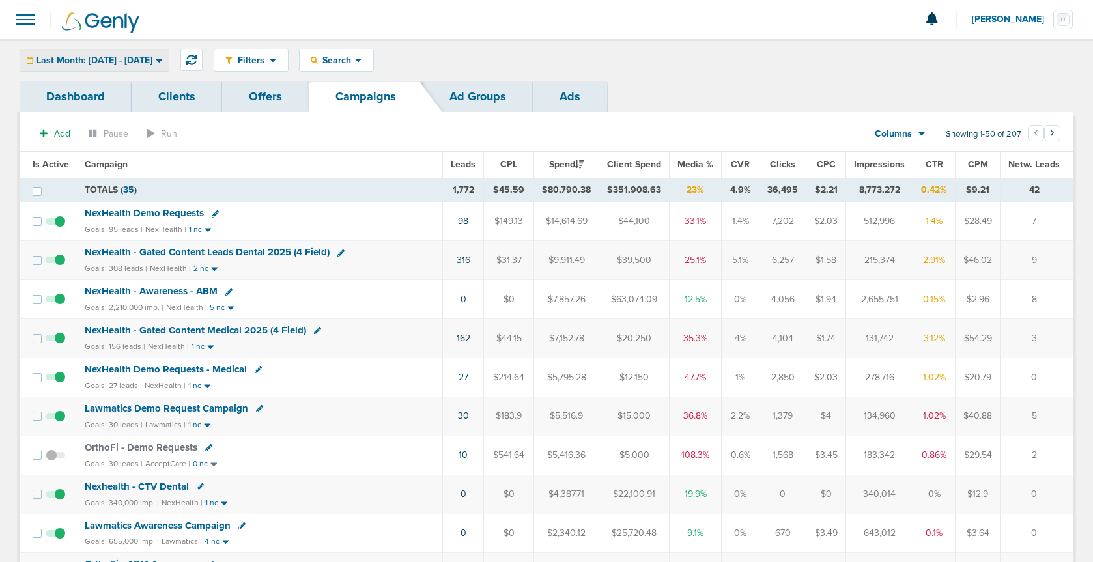
click at [152, 64] on span "Last Month: 09.01.2025 - 09.30.2025" at bounding box center [94, 60] width 116 height 9
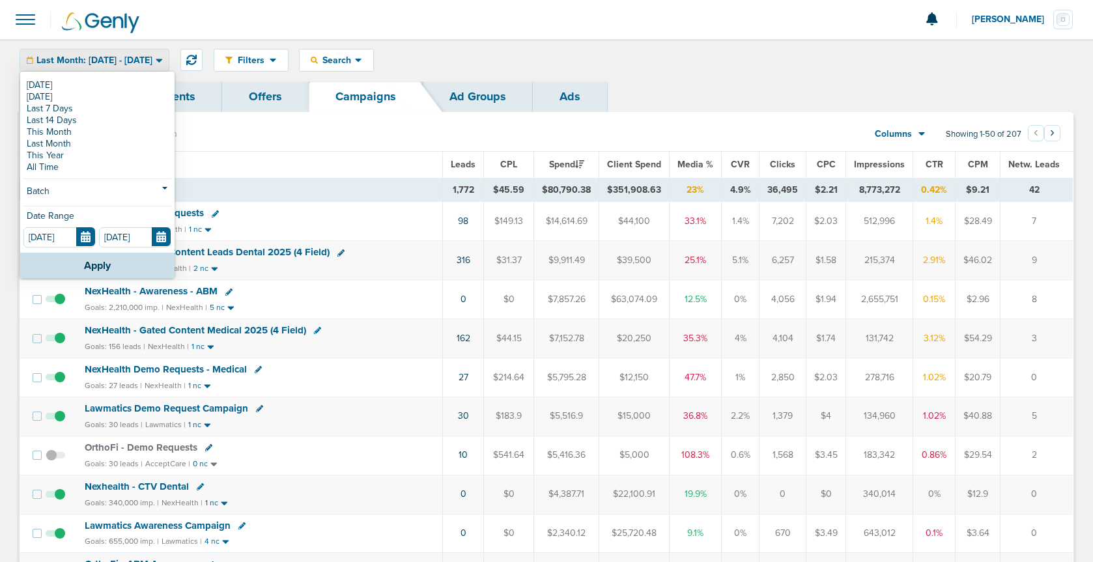
click at [77, 88] on link "[DATE]" at bounding box center [97, 85] width 148 height 12
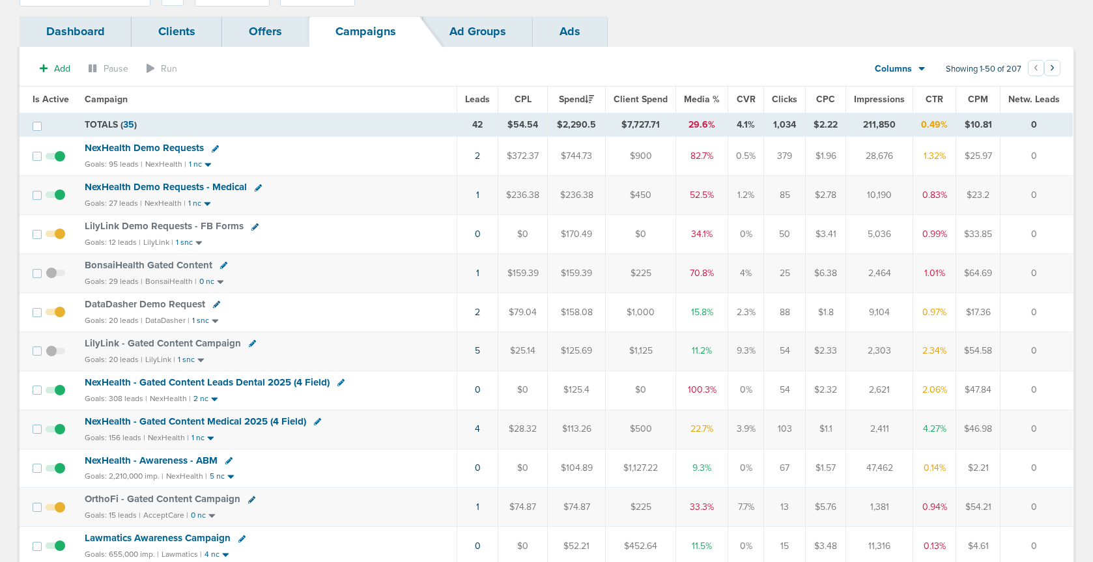
scroll to position [68, 0]
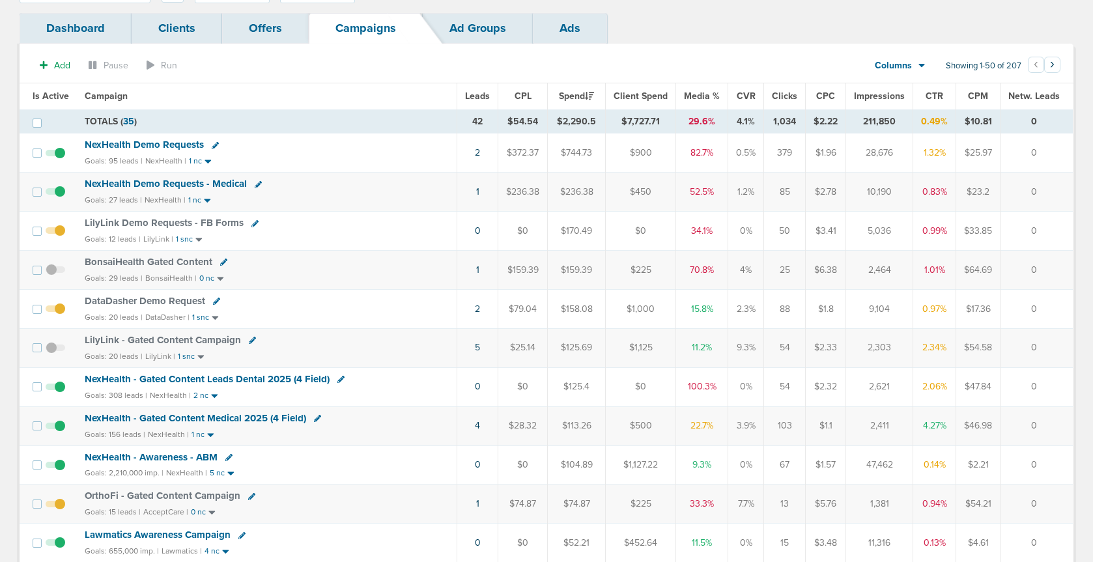
click at [178, 300] on span "DataDasher Demo Request" at bounding box center [145, 301] width 120 height 12
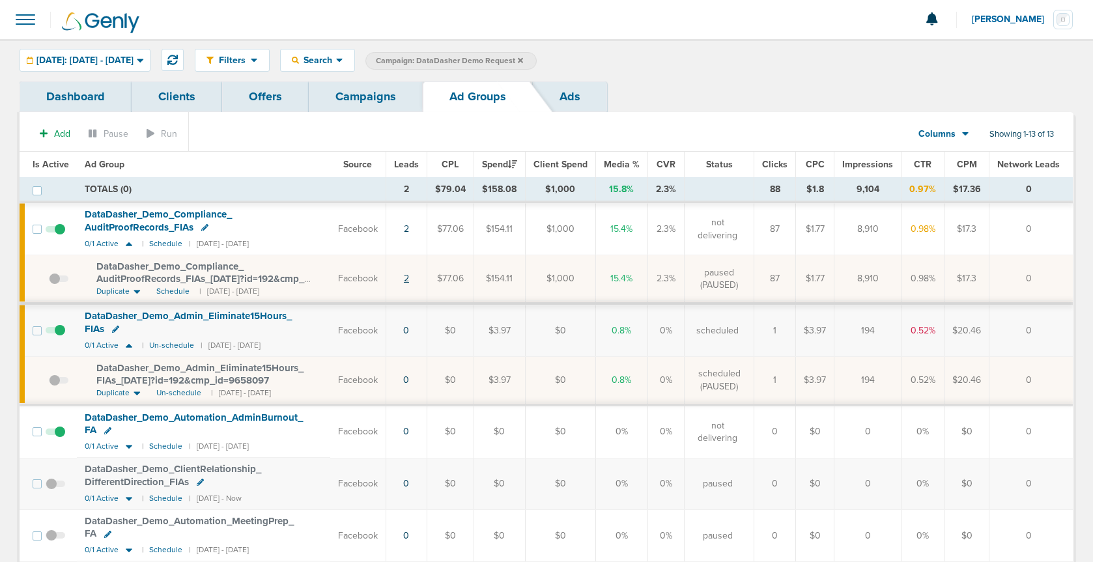
click at [409, 278] on link "2" at bounding box center [406, 278] width 5 height 11
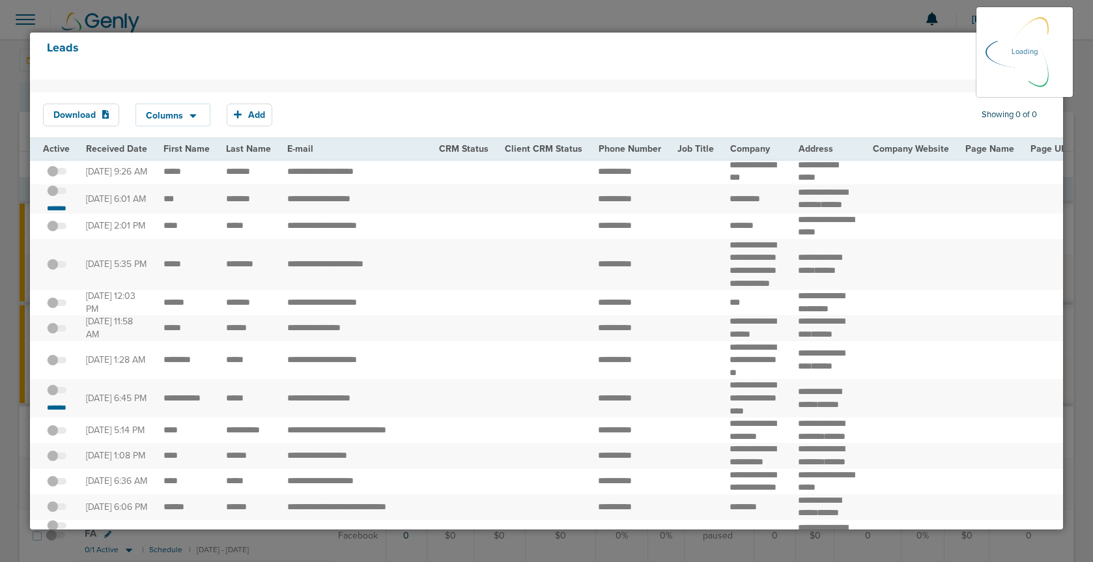
scroll to position [4, 0]
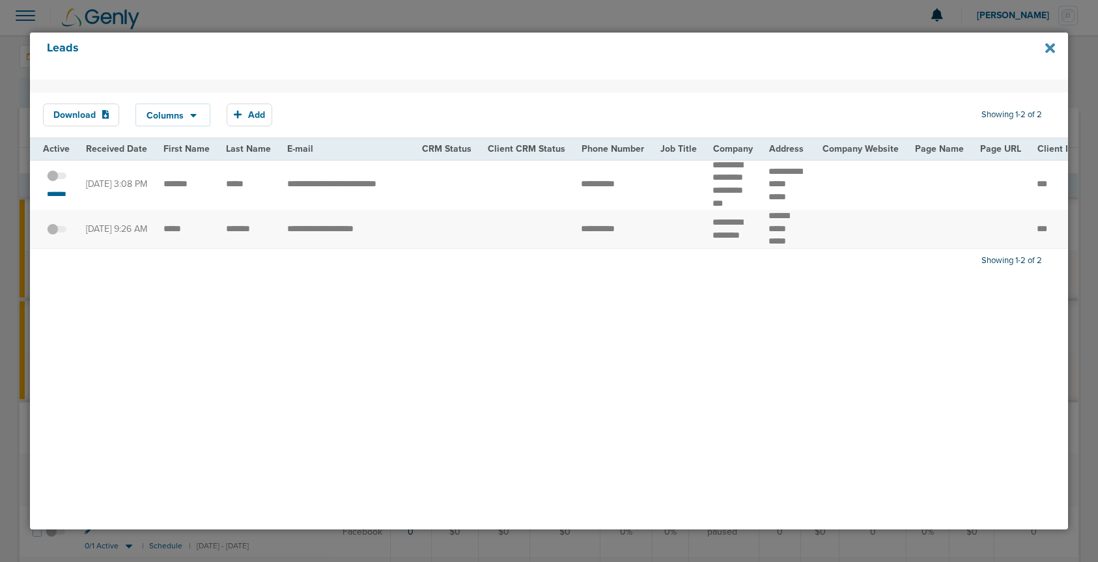
click at [1050, 49] on icon at bounding box center [1050, 49] width 10 height 10
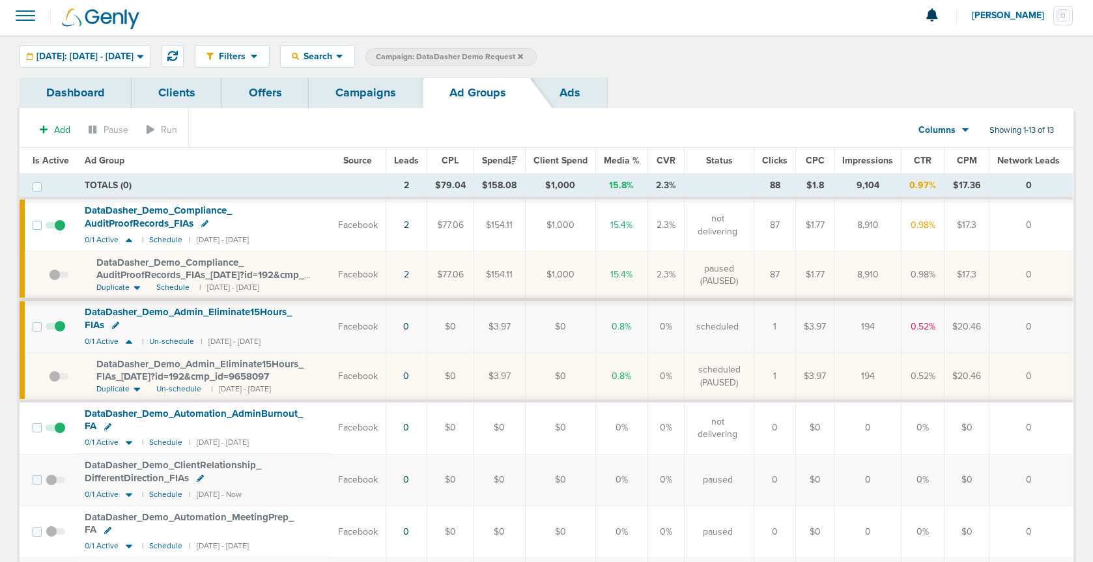
scroll to position [1, 0]
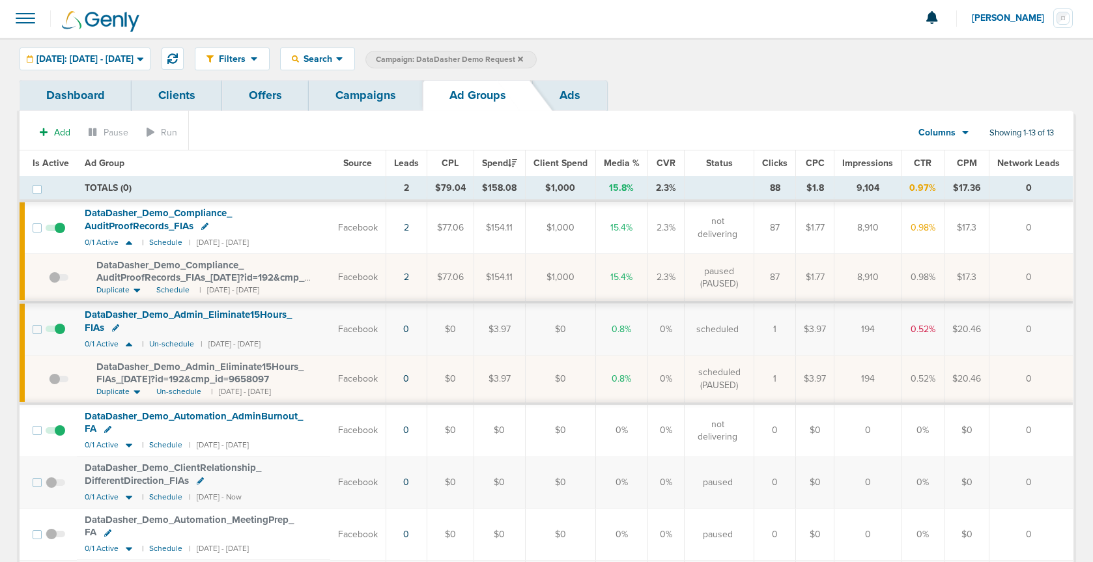
click at [181, 378] on span "DataDasher_ Demo_ Admin_ Eliminate15Hours_ FIAs_ 10.06.25?id=192&cmp_ id=9658097" at bounding box center [199, 373] width 207 height 25
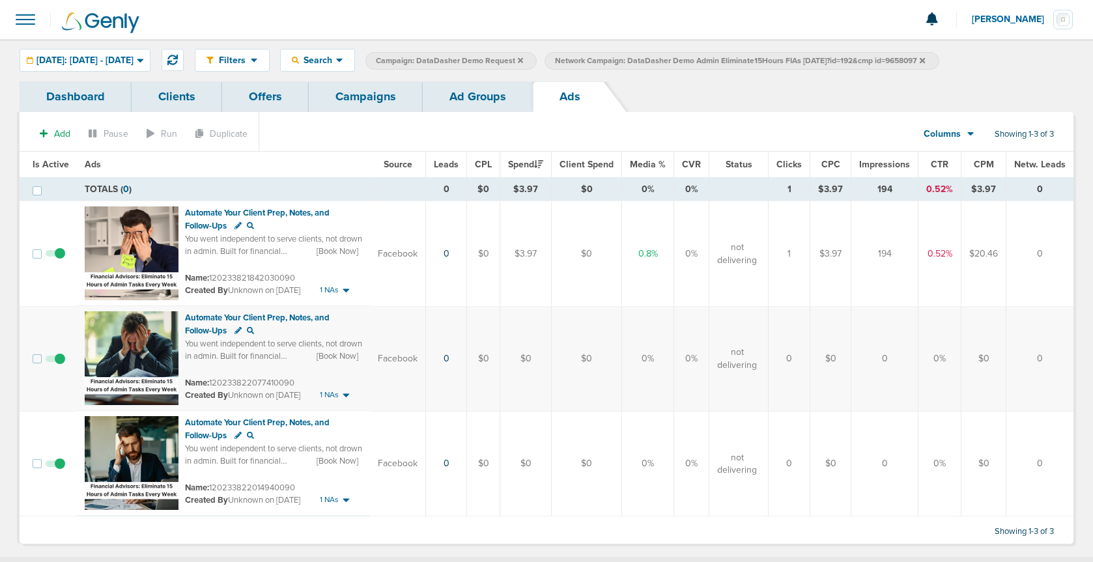
click at [486, 96] on link "Ad Groups" at bounding box center [478, 96] width 110 height 31
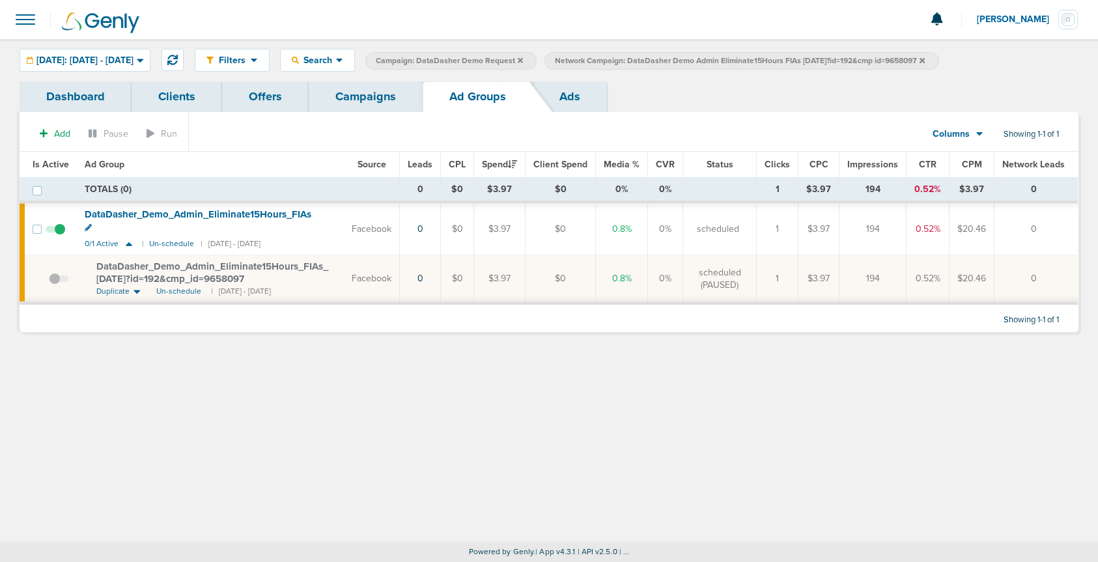
click at [925, 60] on icon at bounding box center [922, 59] width 5 height 5
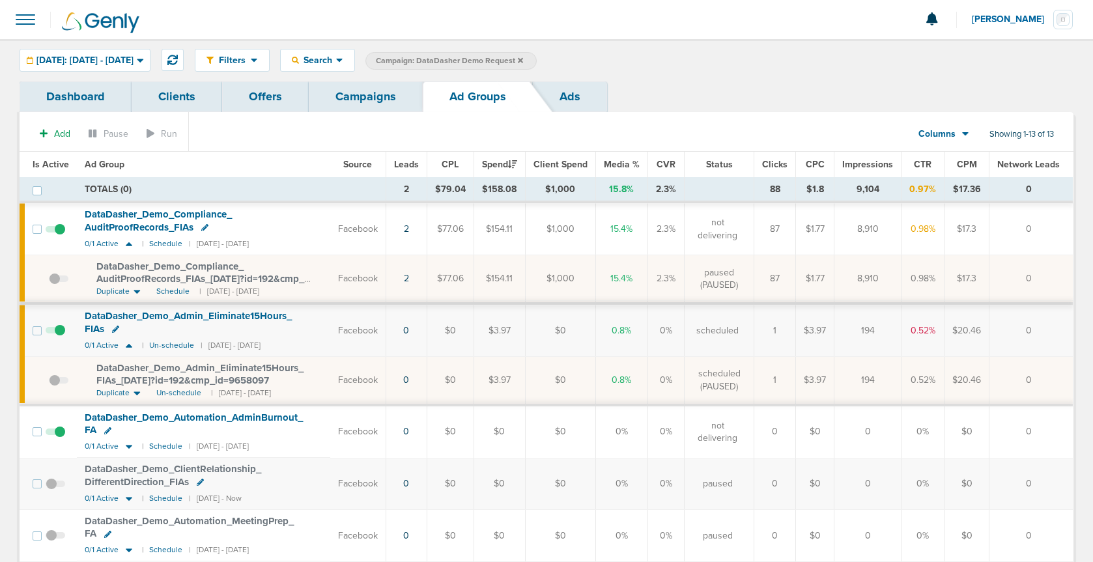
click at [176, 379] on span "DataDasher_ Demo_ Admin_ Eliminate15Hours_ FIAs_ 10.06.25?id=192&cmp_ id=9658097" at bounding box center [199, 374] width 207 height 25
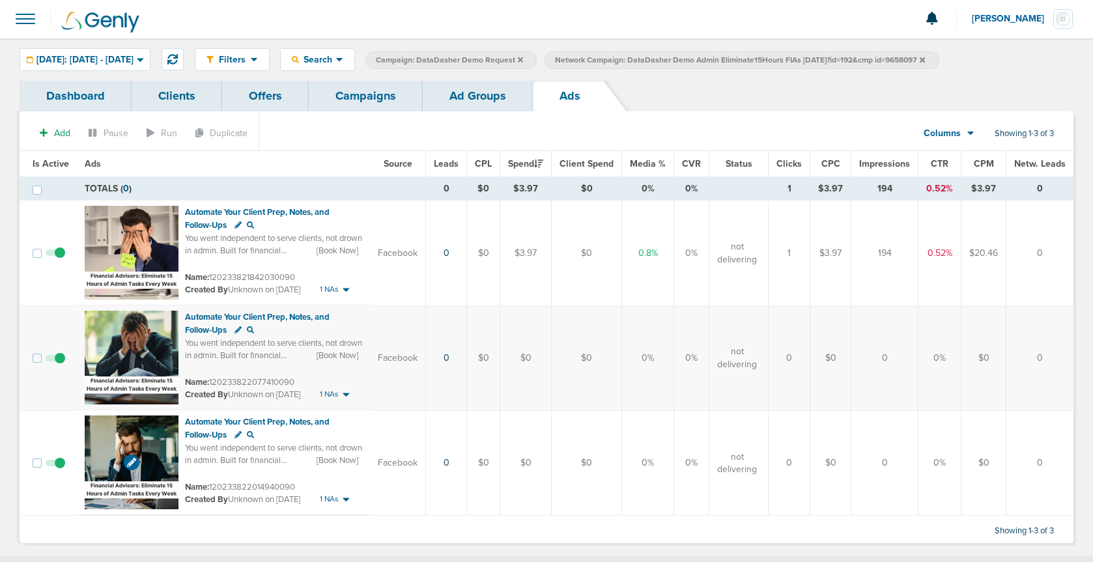
scroll to position [2, 0]
click at [151, 225] on img at bounding box center [132, 252] width 94 height 94
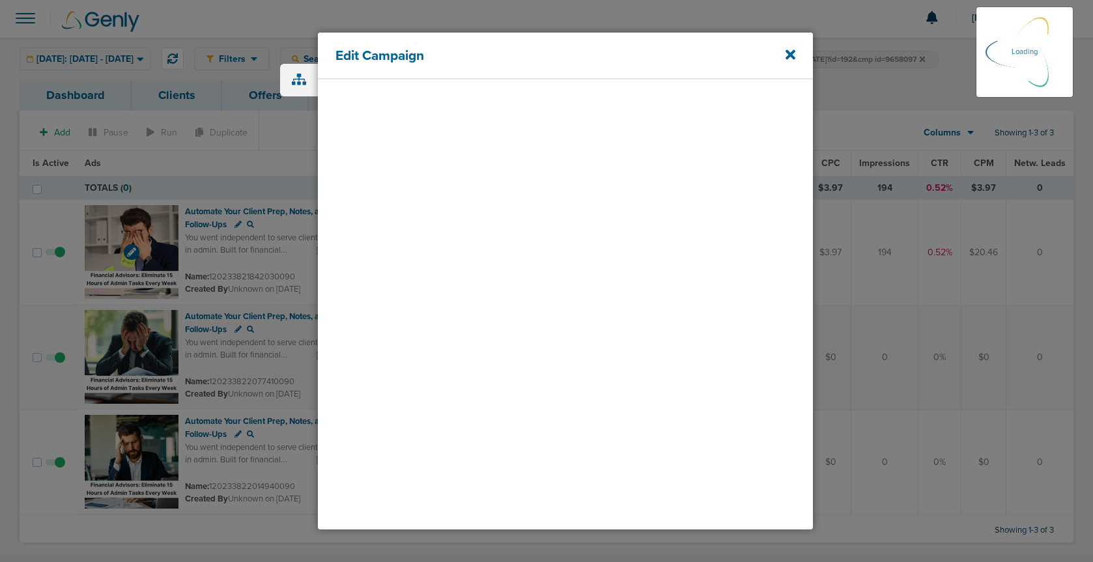
scroll to position [9, 0]
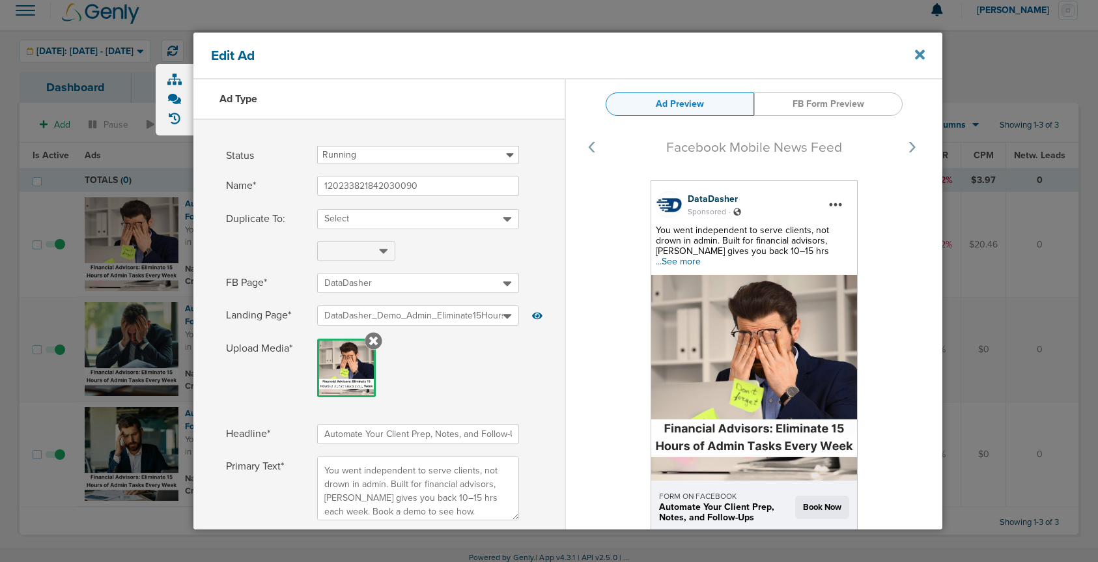
click at [918, 52] on icon at bounding box center [920, 54] width 10 height 10
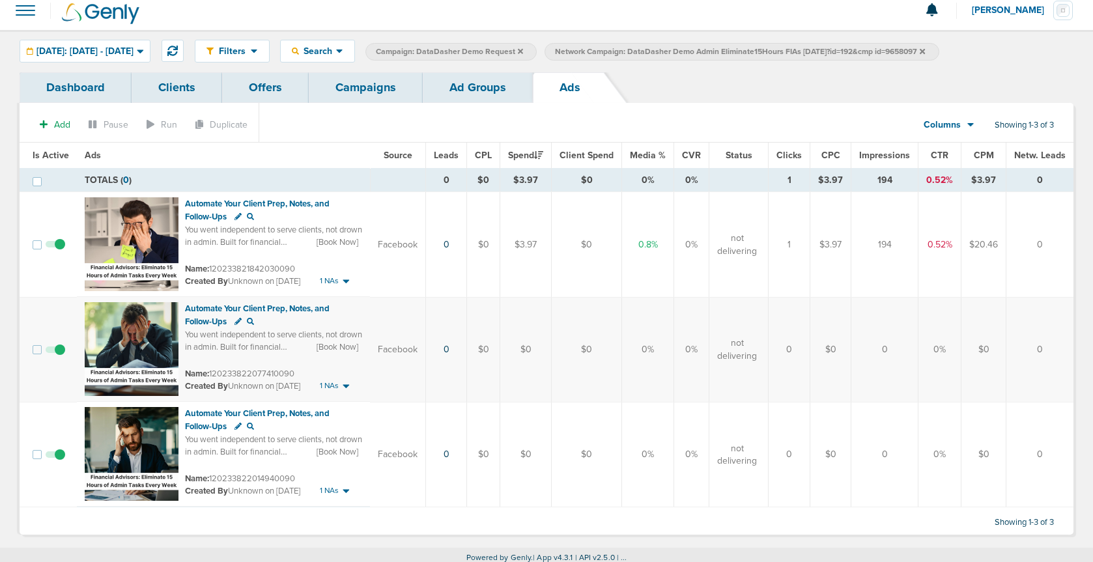
click at [473, 91] on link "Ad Groups" at bounding box center [478, 87] width 110 height 31
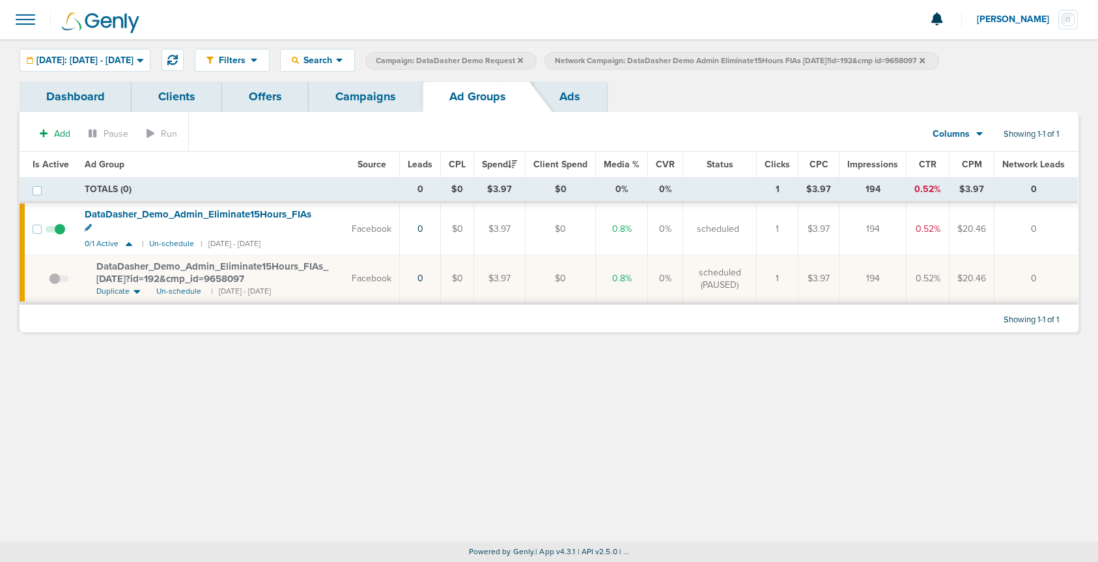
click at [925, 62] on icon at bounding box center [922, 59] width 5 height 5
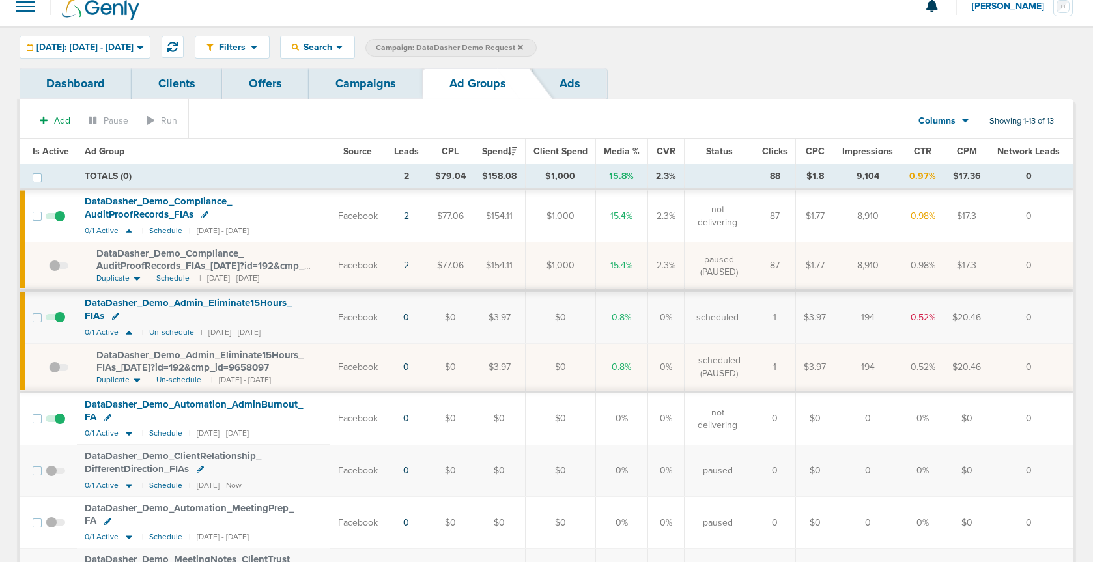
scroll to position [16, 0]
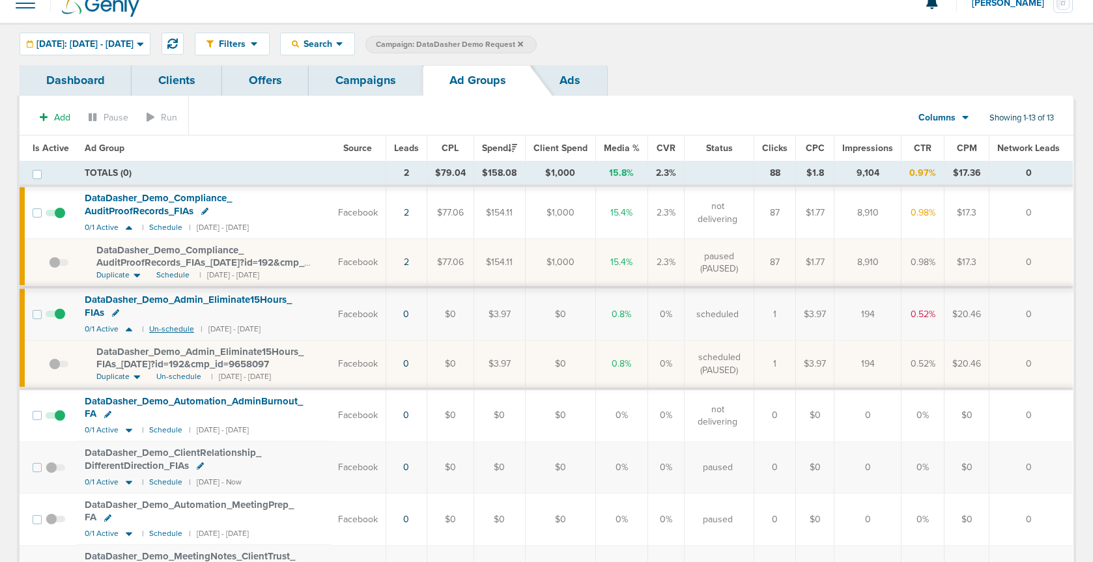
click at [167, 330] on small "Un-schedule" at bounding box center [171, 329] width 45 height 10
click at [128, 334] on icon at bounding box center [128, 329] width 13 height 11
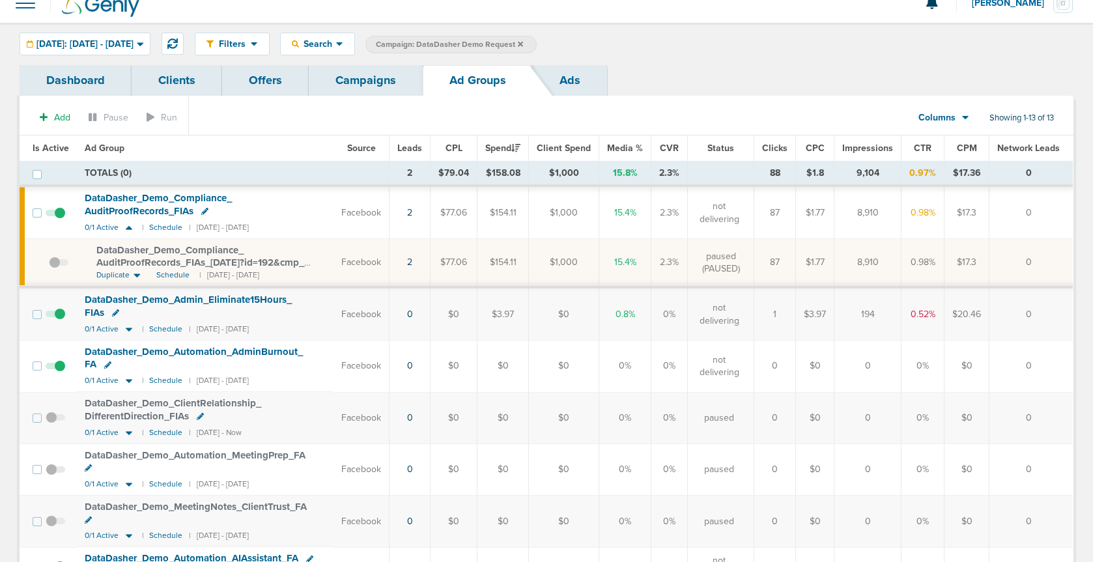
click at [61, 320] on span at bounding box center [56, 320] width 20 height 0
click at [55, 317] on input "checkbox" at bounding box center [55, 317] width 0 height 0
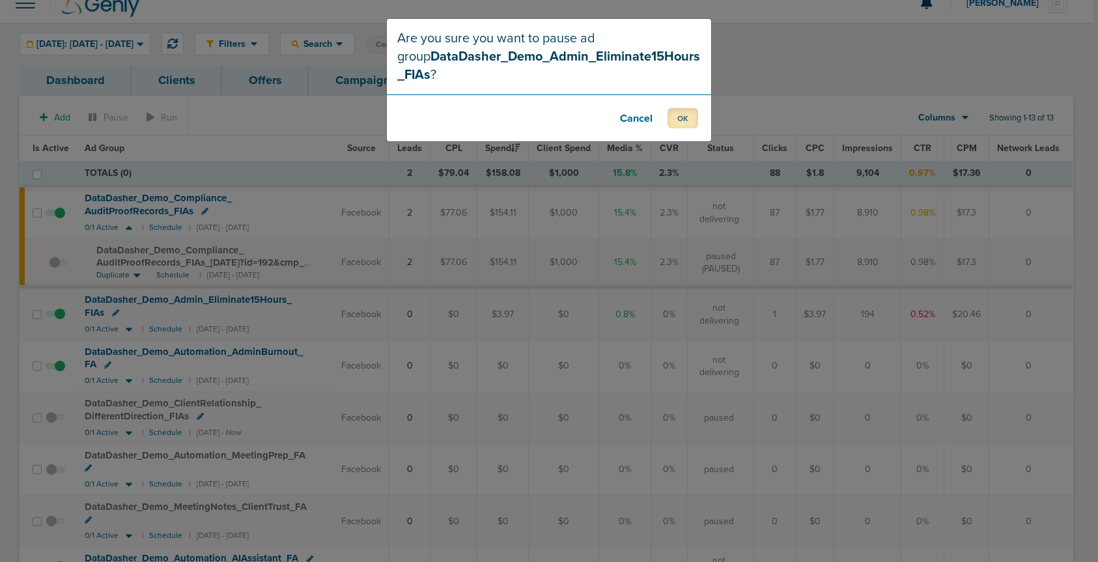
click at [673, 119] on button "OK" at bounding box center [683, 118] width 31 height 20
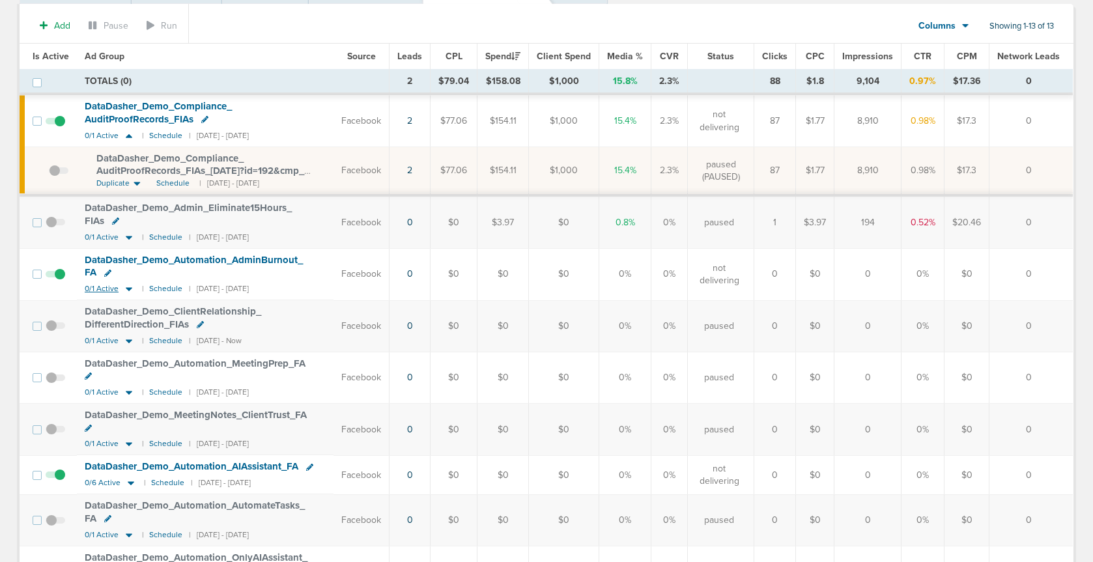
scroll to position [113, 0]
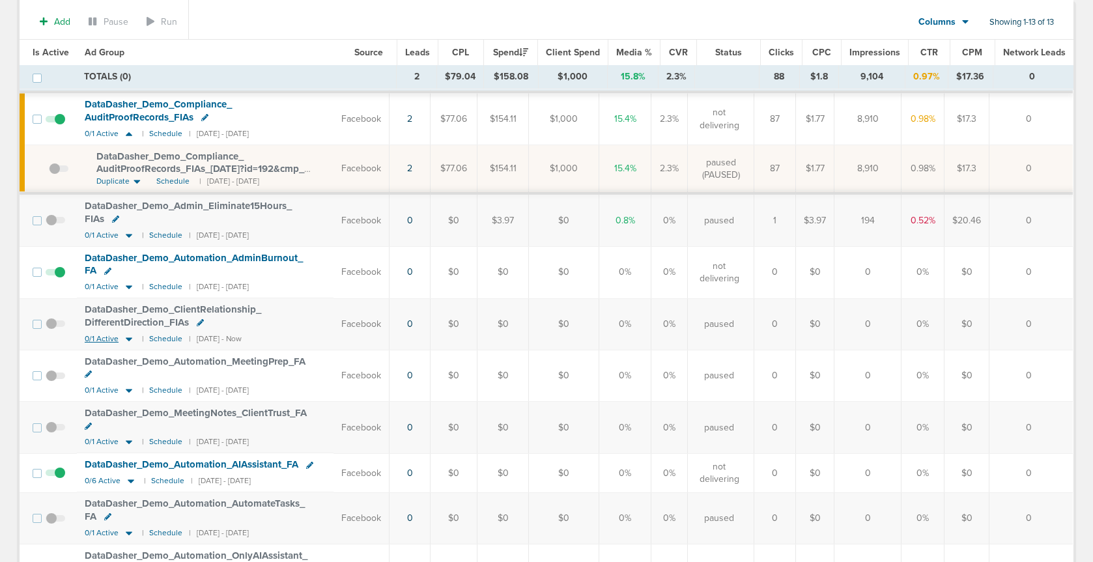
click at [128, 339] on icon at bounding box center [129, 339] width 7 height 4
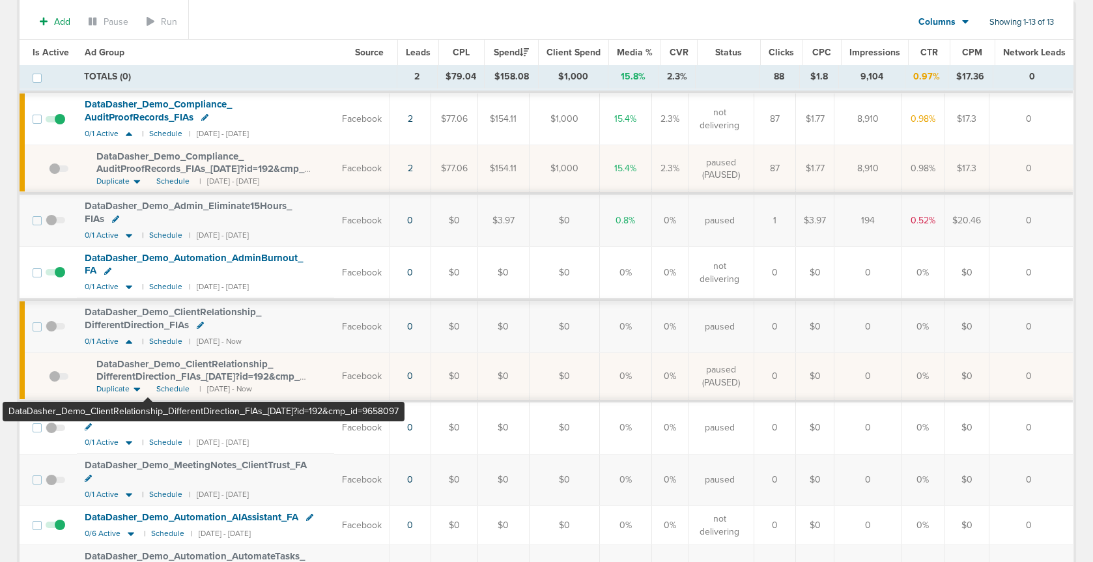
click at [148, 374] on span "DataDasher_ Demo_ ClientRelationship_ DifferentDirection_ FIAs_ 10.02.25?id=192…" at bounding box center [197, 376] width 203 height 37
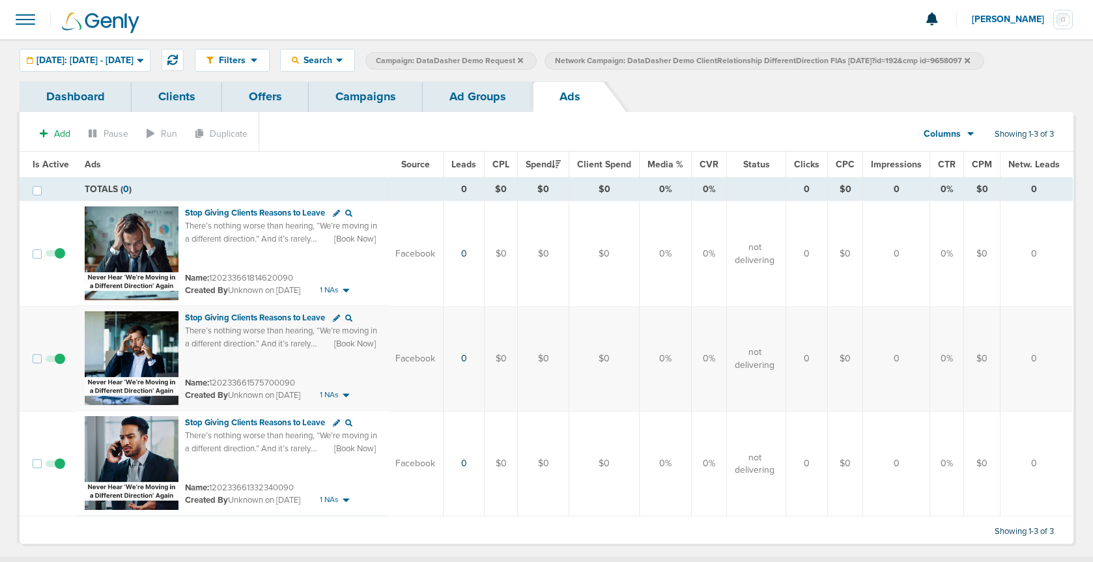
click at [468, 96] on link "Ad Groups" at bounding box center [478, 96] width 110 height 31
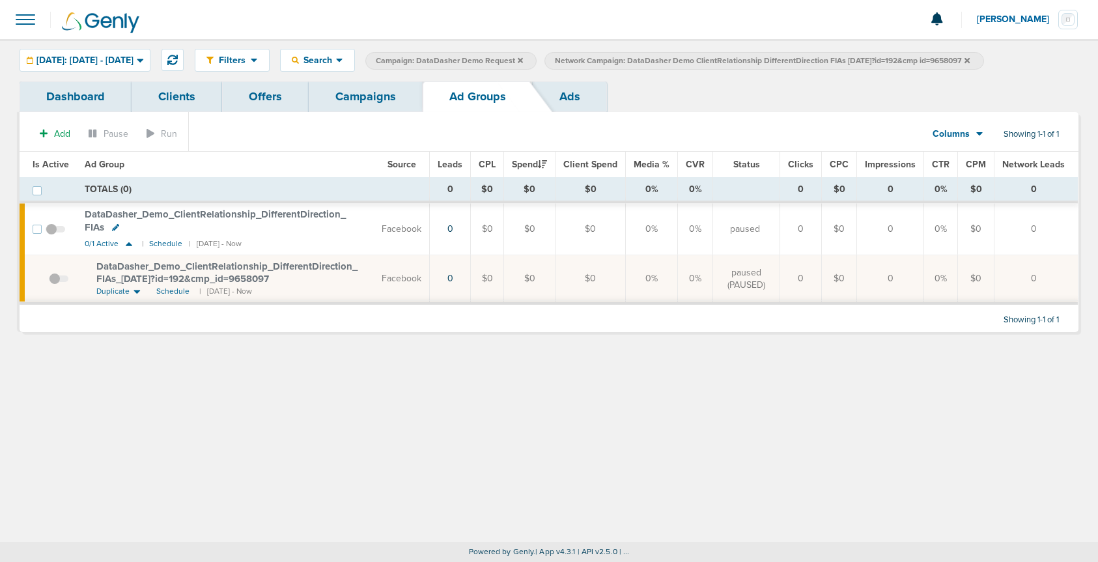
click at [970, 61] on icon at bounding box center [966, 61] width 5 height 8
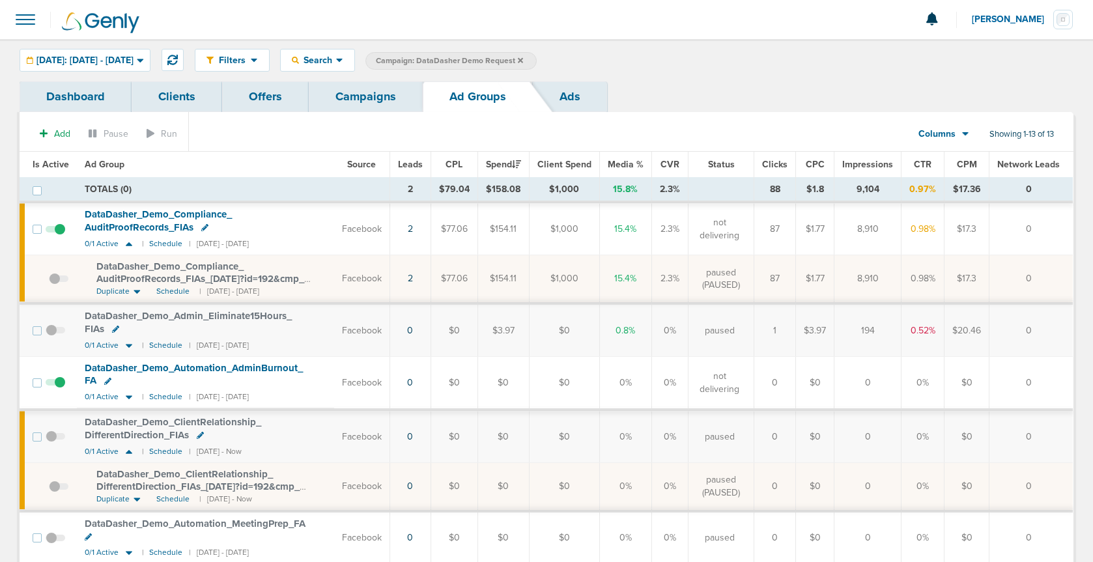
scroll to position [2, 0]
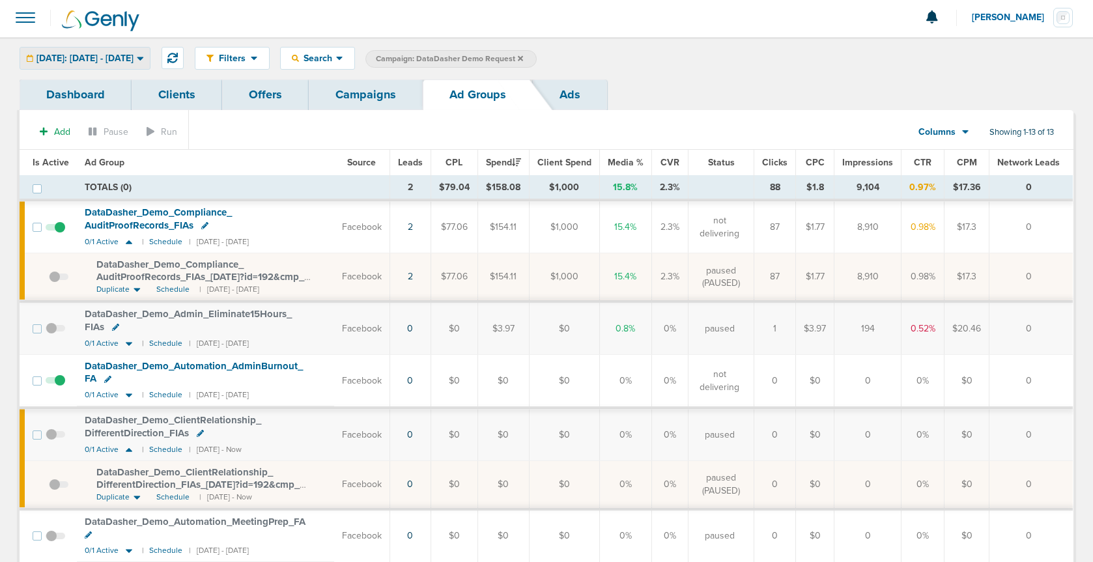
click at [117, 57] on span "[DATE]: [DATE] - [DATE]" at bounding box center [84, 58] width 97 height 9
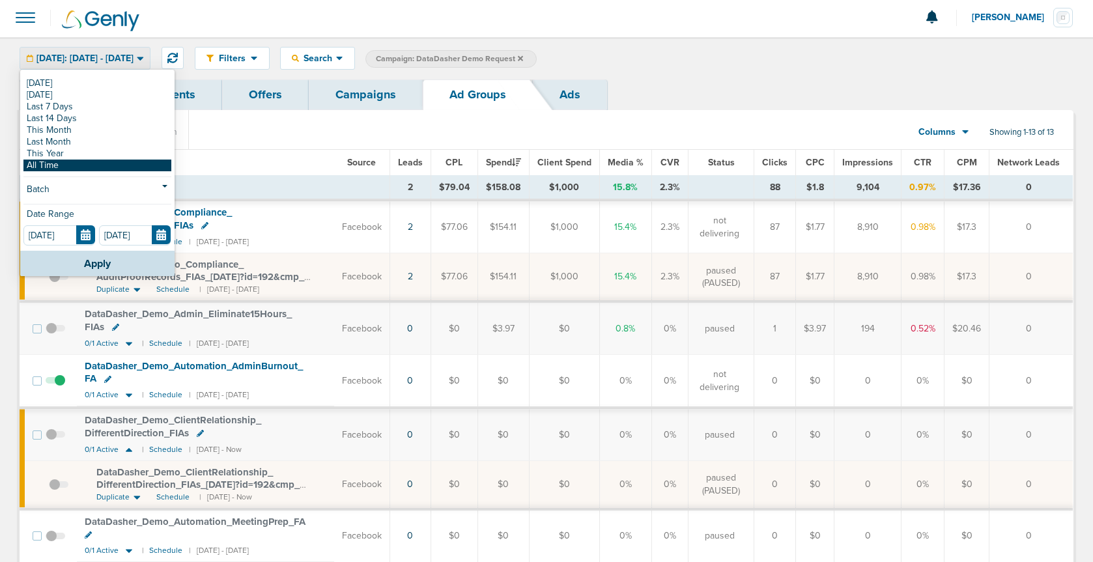
click at [107, 164] on link "All Time" at bounding box center [97, 166] width 148 height 12
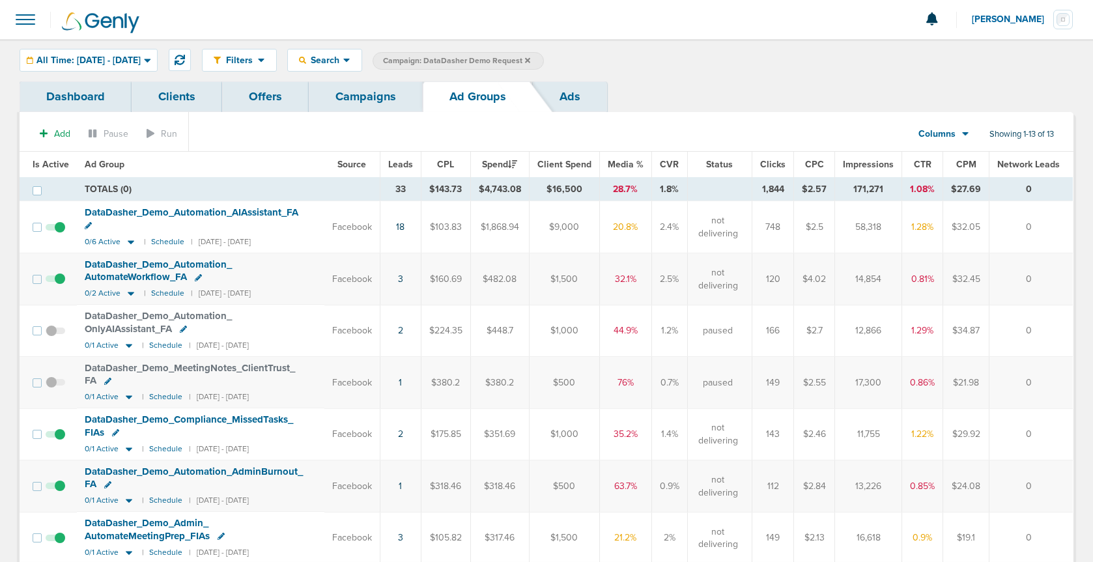
click at [569, 96] on link "Ads" at bounding box center [570, 96] width 74 height 31
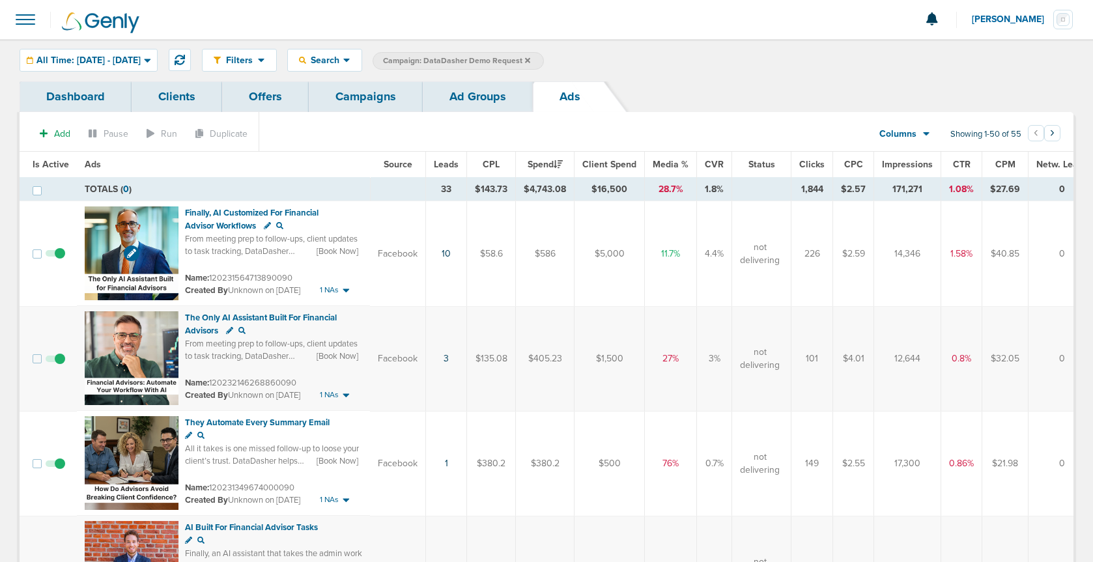
click at [146, 229] on img at bounding box center [132, 253] width 94 height 94
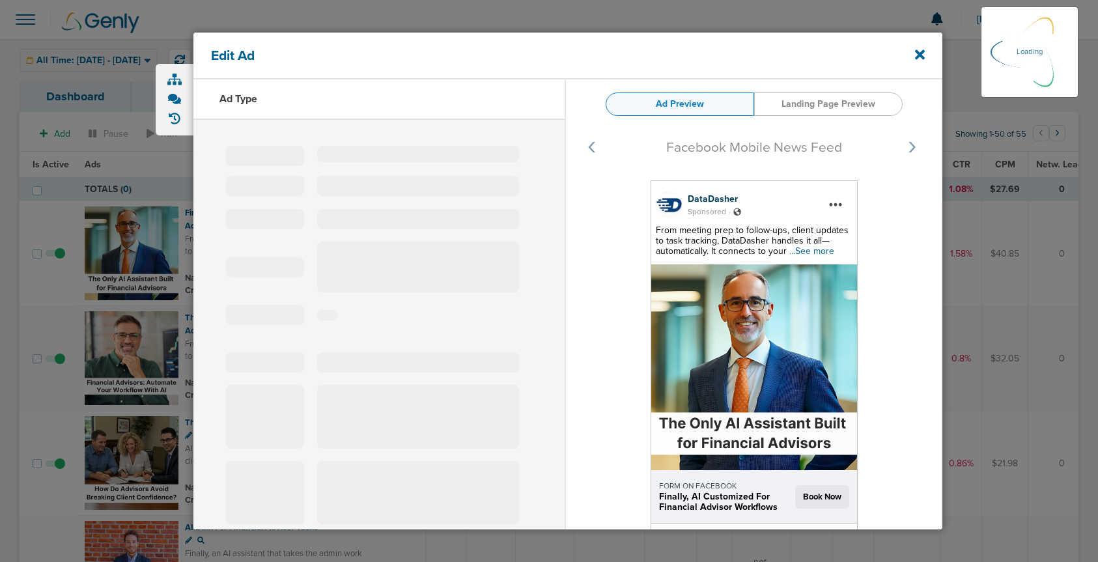
select select "book_travel"
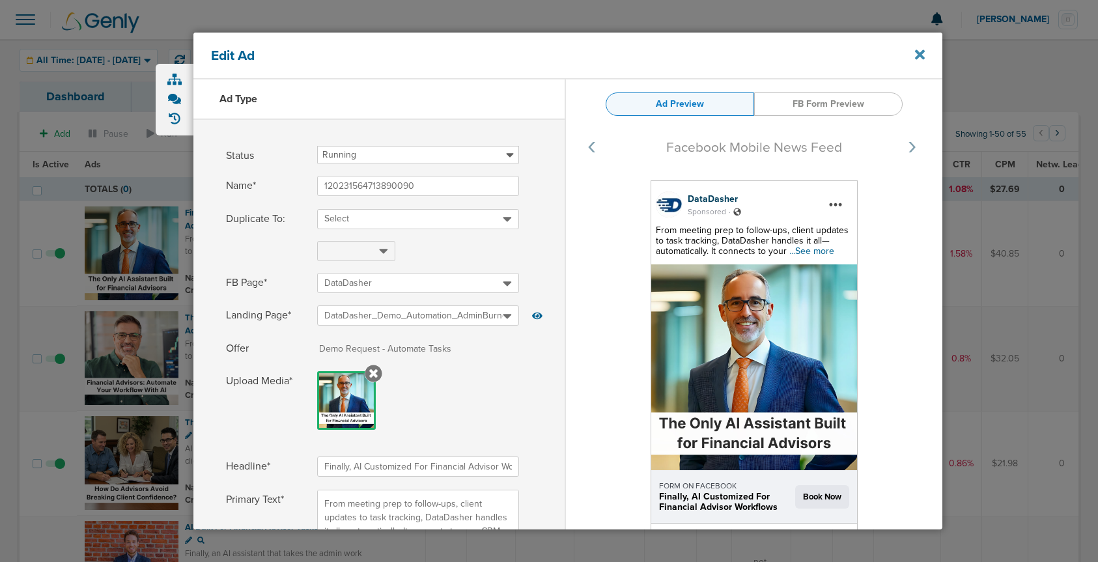
click at [920, 57] on icon at bounding box center [920, 55] width 10 height 14
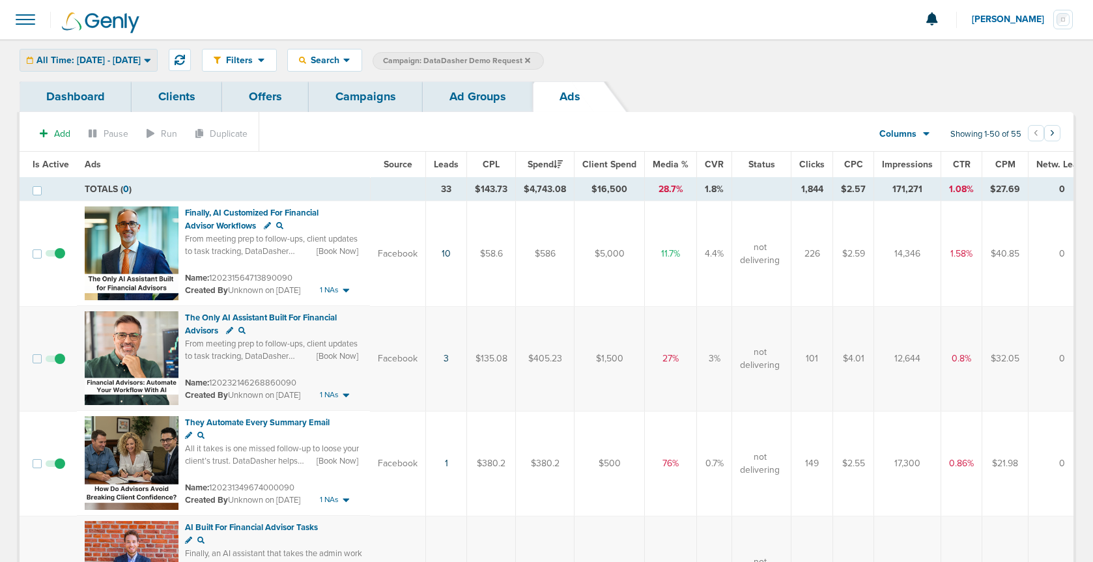
drag, startPoint x: 160, startPoint y: 62, endPoint x: 144, endPoint y: 72, distance: 19.0
click at [141, 63] on span "All Time: [DATE] - [DATE]" at bounding box center [88, 60] width 104 height 9
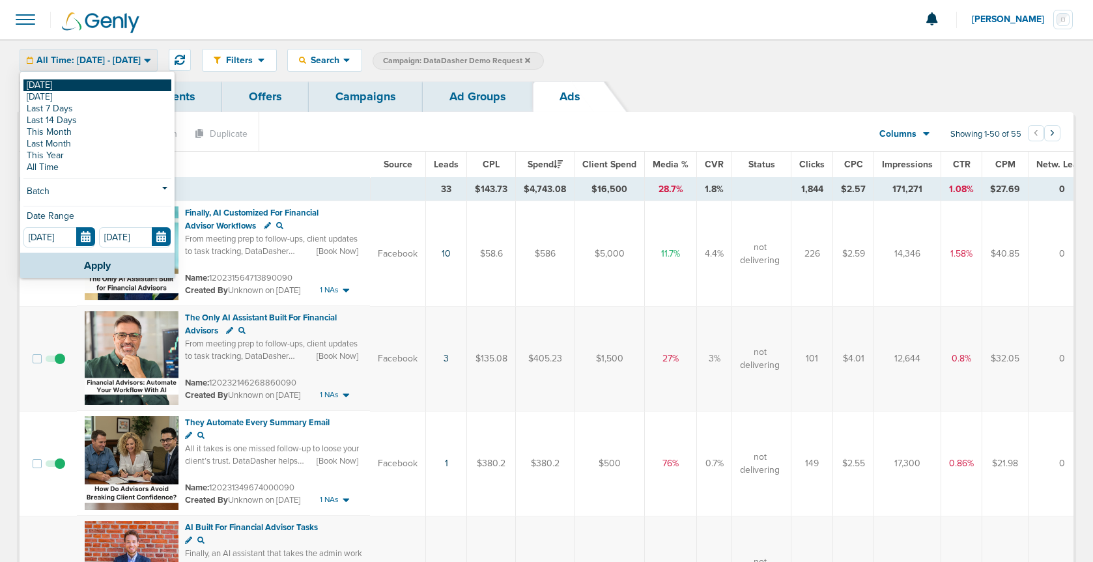
click at [129, 81] on link "[DATE]" at bounding box center [97, 85] width 148 height 12
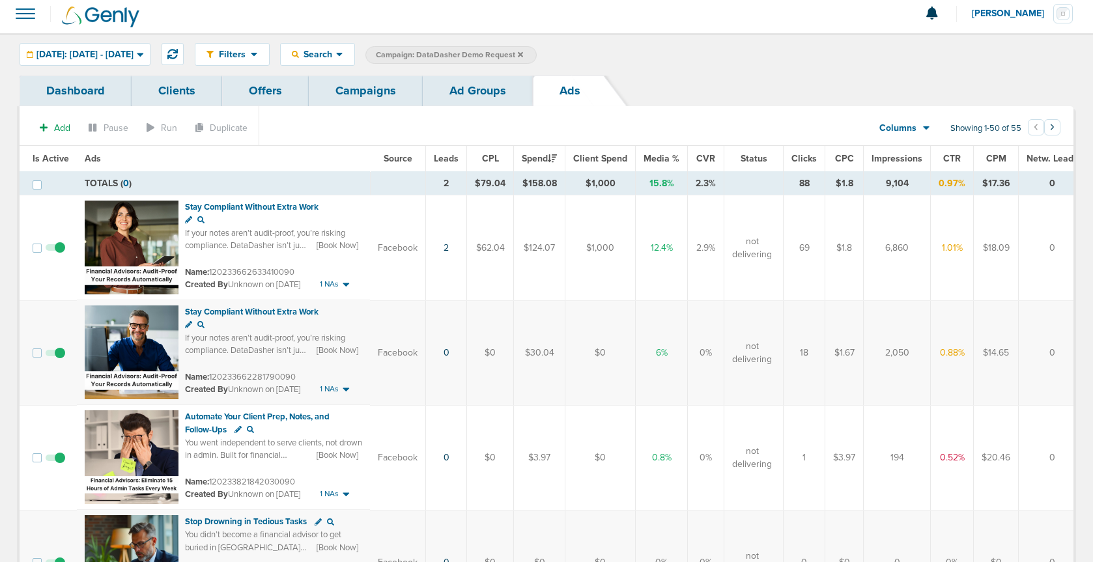
click at [470, 96] on link "Ad Groups" at bounding box center [478, 91] width 110 height 31
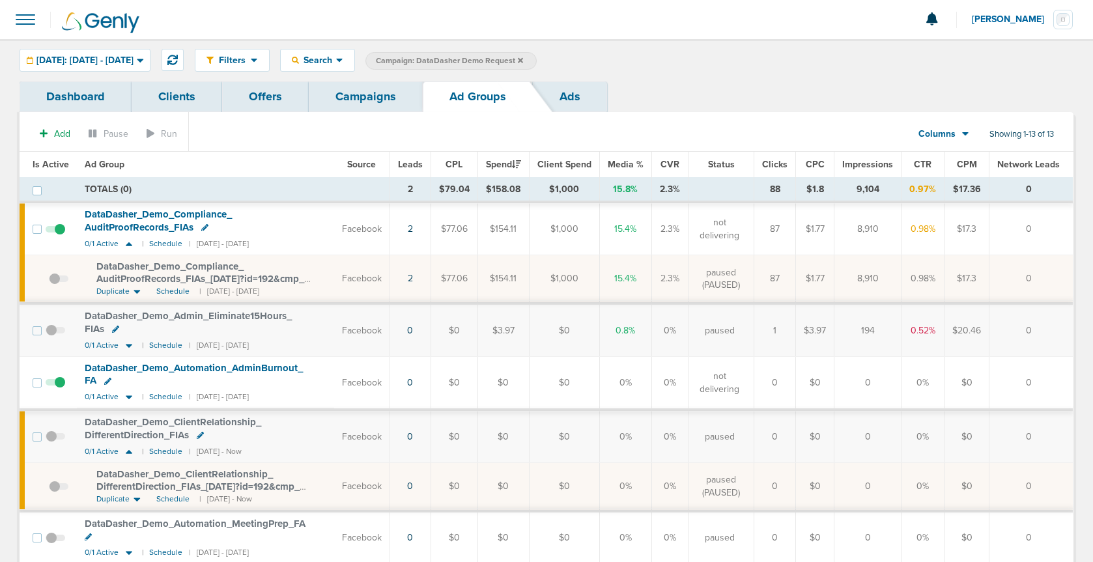
drag, startPoint x: 163, startPoint y: 286, endPoint x: 167, endPoint y: 278, distance: 8.5
click at [165, 283] on td "DataDasher_ Demo_ Compliance_ AuditProofRecords_ FIAs_ [DATE]?id=192&cmp_ id=96…" at bounding box center [205, 279] width 257 height 48
click at [167, 278] on span "DataDasher_ Demo_ Compliance_ AuditProofRecords_ FIAs_ [DATE]?id=192&cmp_ id=96…" at bounding box center [200, 278] width 208 height 37
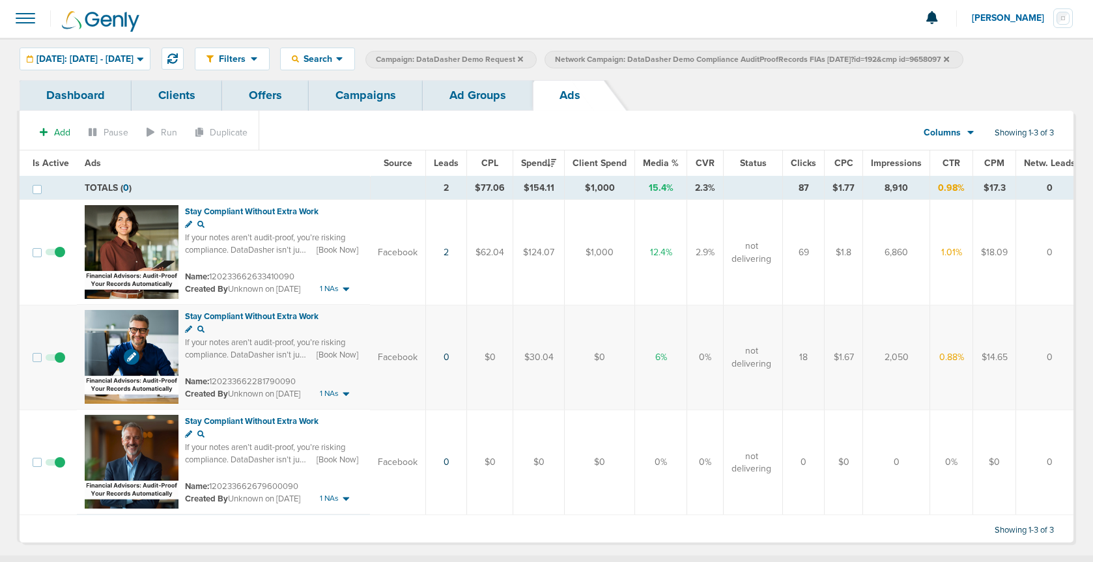
click at [101, 338] on img at bounding box center [132, 357] width 94 height 94
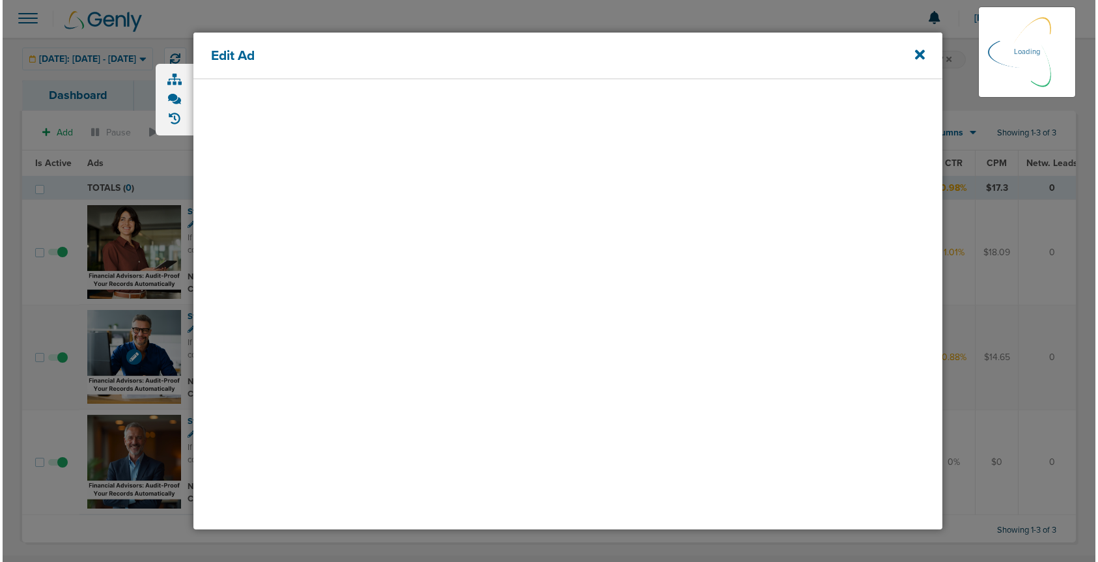
scroll to position [5, 0]
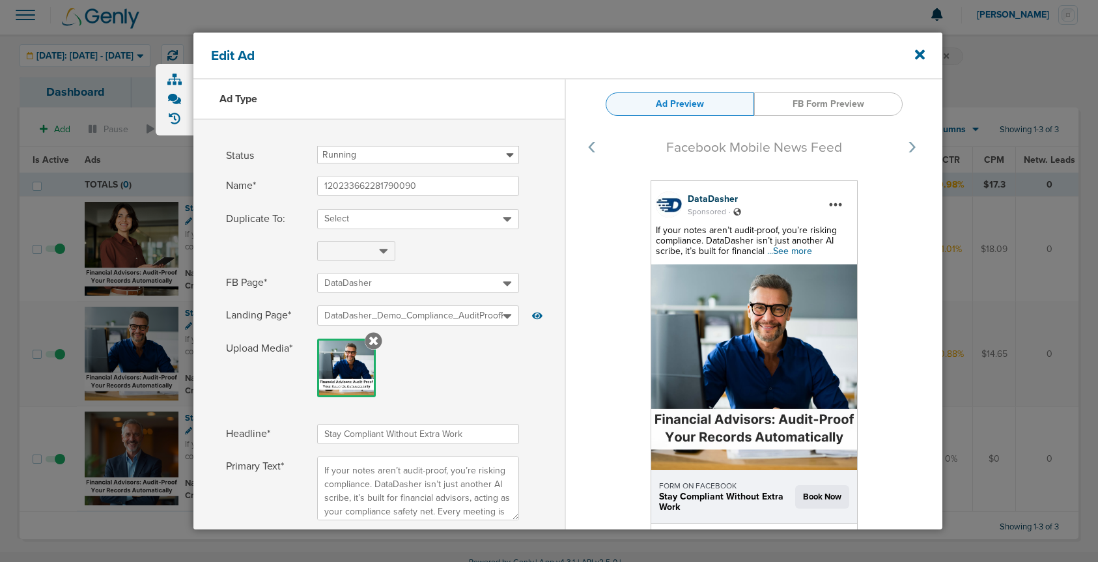
click at [925, 54] on div "Edit Ad" at bounding box center [567, 56] width 749 height 47
click at [920, 53] on icon at bounding box center [920, 54] width 10 height 10
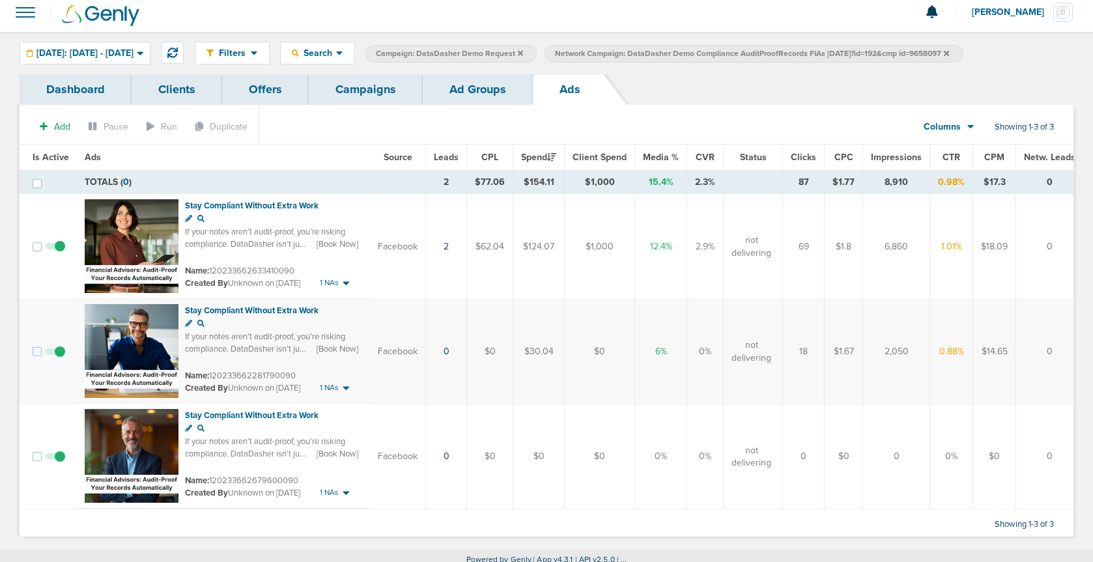
scroll to position [7, 0]
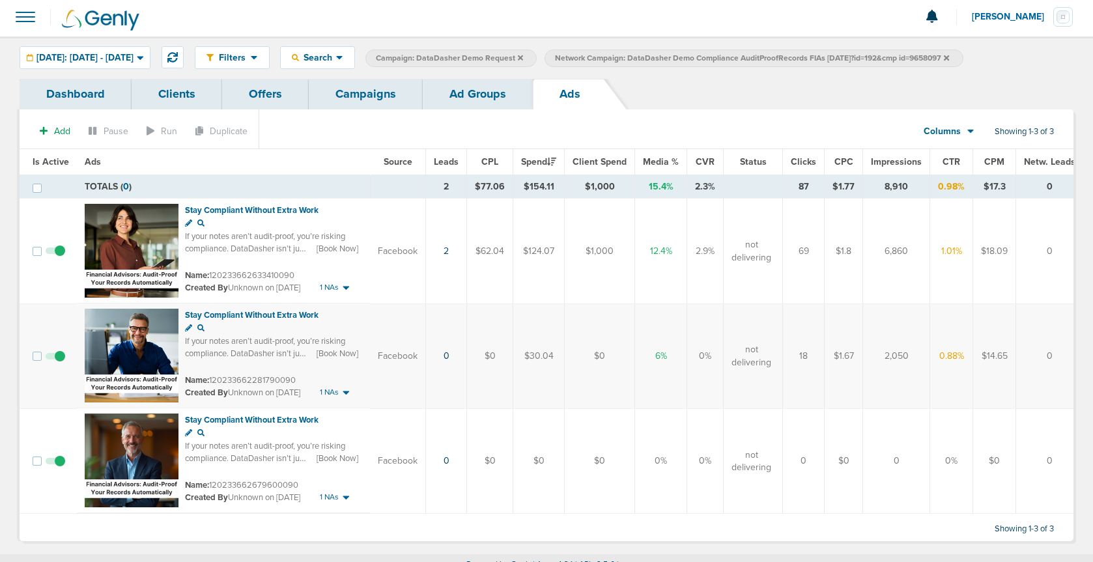
click at [61, 350] on label at bounding box center [56, 356] width 20 height 12
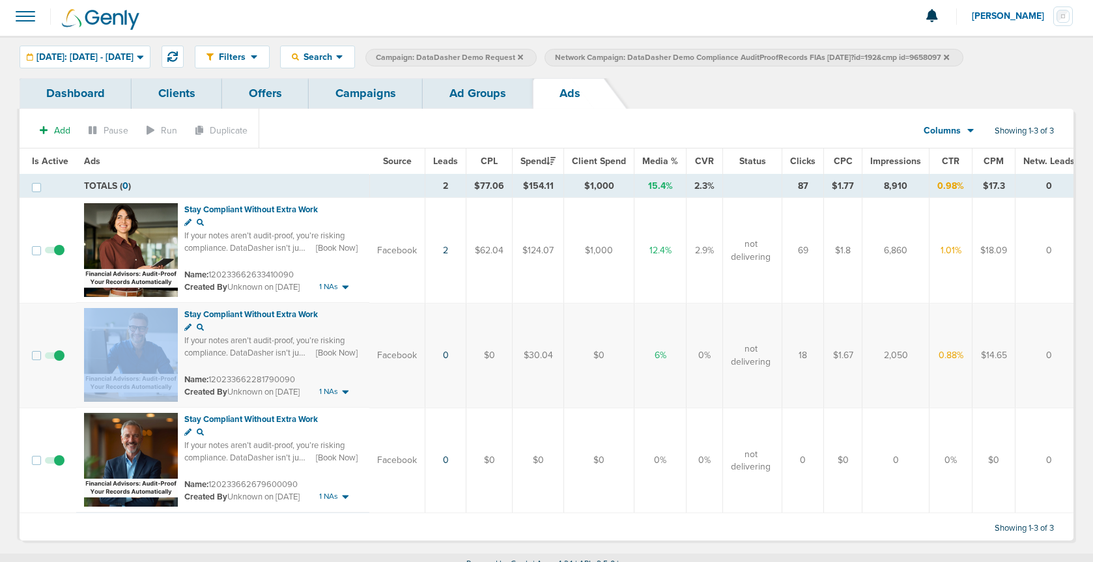
scroll to position [0, 0]
click at [483, 96] on link "Ad Groups" at bounding box center [478, 93] width 110 height 31
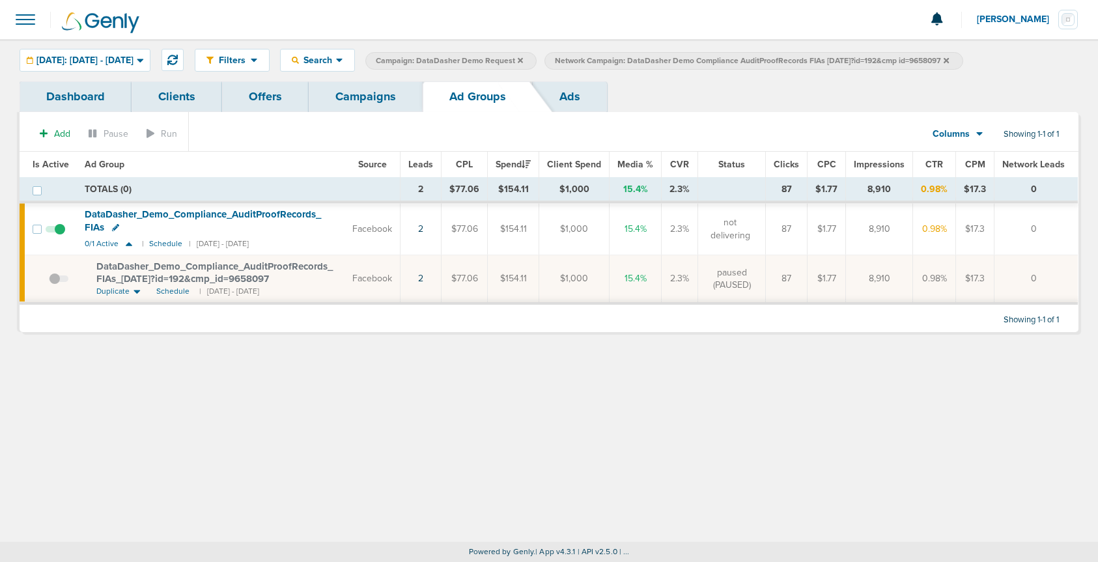
click at [949, 61] on icon at bounding box center [946, 59] width 5 height 5
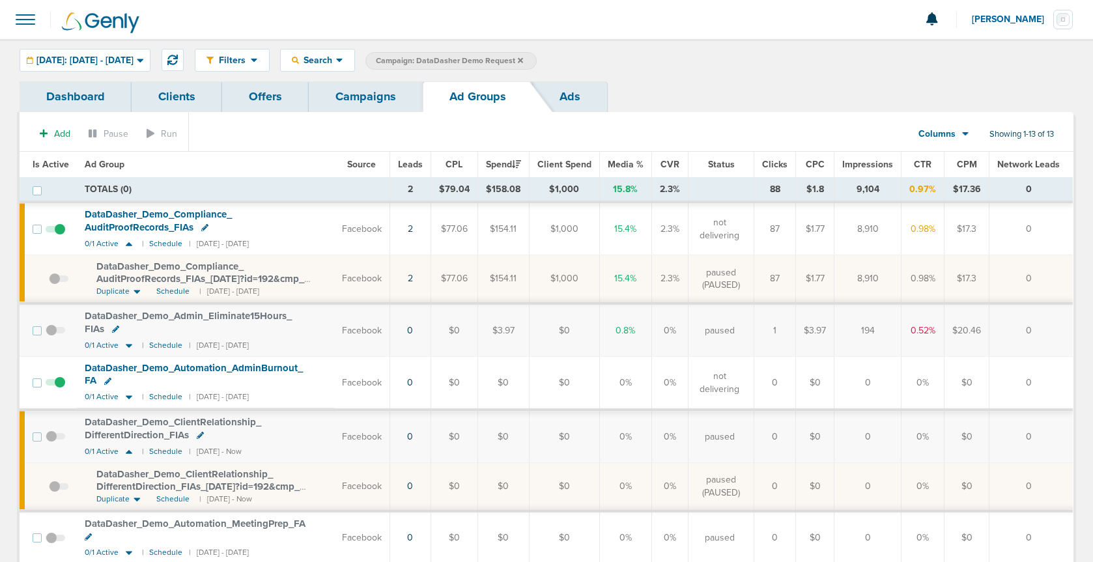
click at [359, 100] on link "Campaigns" at bounding box center [366, 96] width 114 height 31
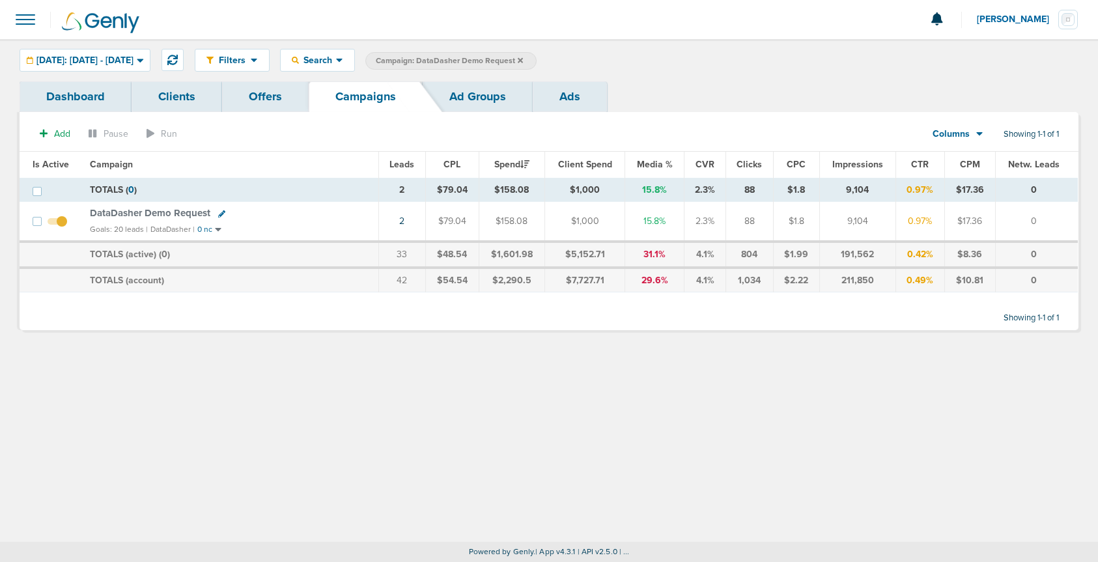
click at [537, 61] on label "Campaign: DataDasher Demo Request" at bounding box center [450, 61] width 171 height 18
click at [523, 61] on icon at bounding box center [520, 59] width 5 height 5
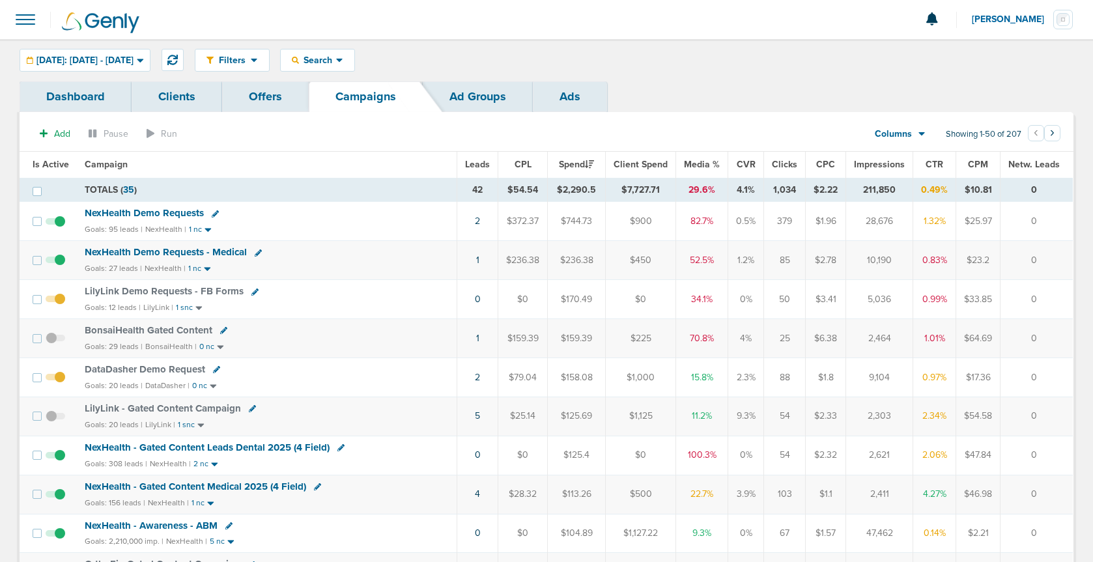
click at [136, 211] on span "NexHealth Demo Requests" at bounding box center [144, 213] width 119 height 12
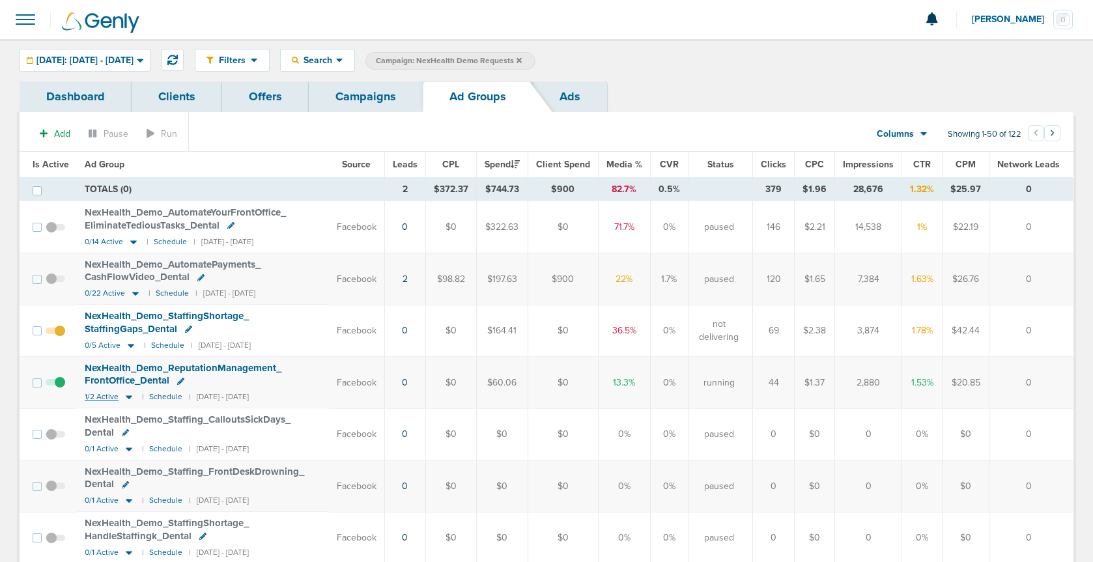
click at [128, 398] on icon at bounding box center [128, 396] width 13 height 11
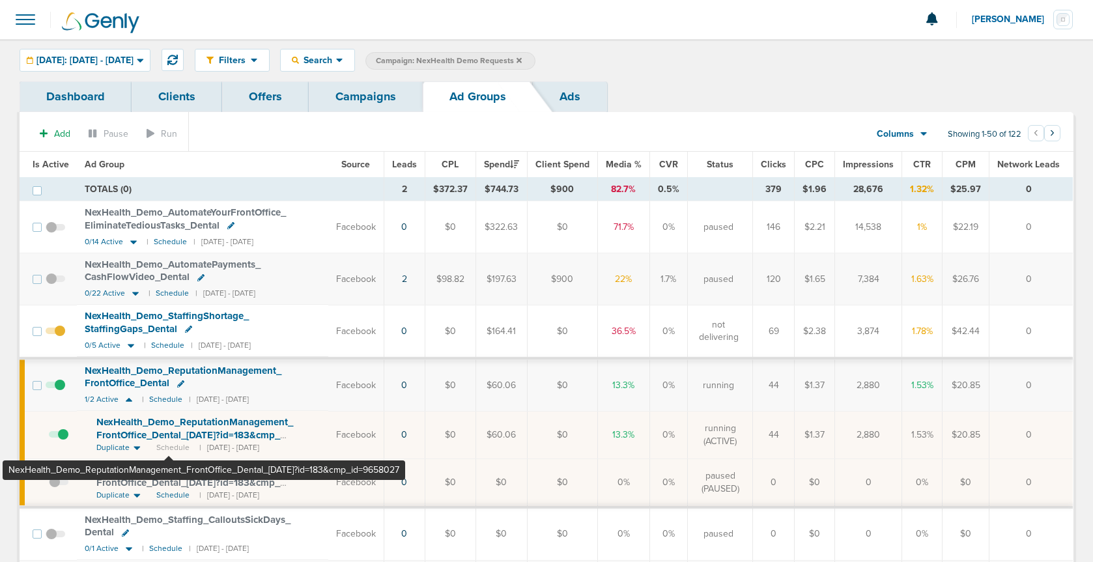
click at [169, 432] on span "NexHealth_ Demo_ ReputationManagement_ FrontOffice_ Dental_ 09.04.25?id=183&cmp…" at bounding box center [194, 434] width 197 height 37
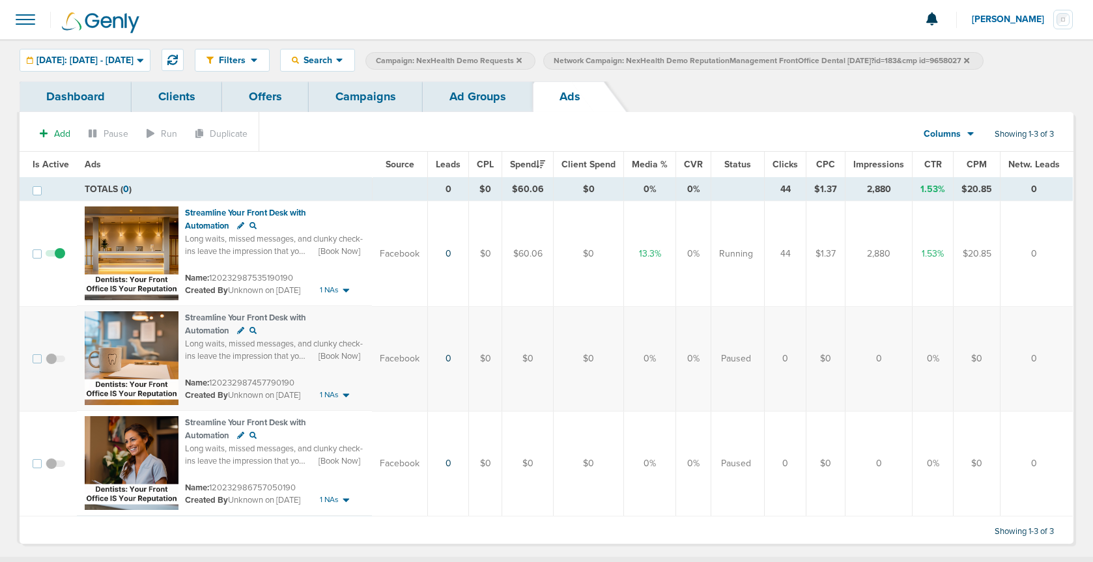
click at [466, 96] on link "Ad Groups" at bounding box center [478, 96] width 110 height 31
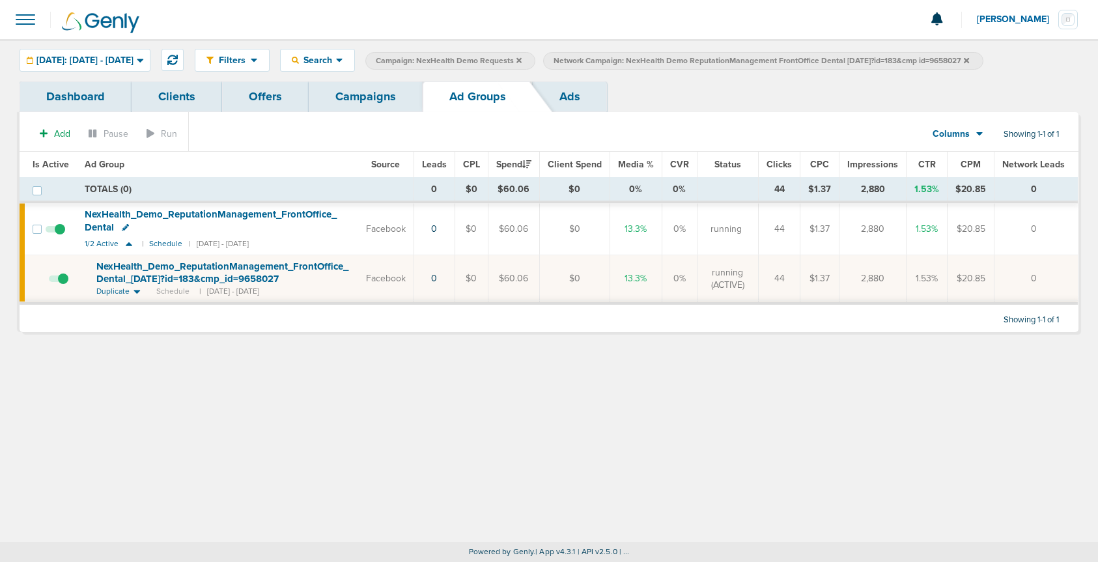
click at [983, 61] on label "Network Campaign: NexHealth Demo ReputationManagement FrontOffice Dental 09.04.…" at bounding box center [763, 61] width 440 height 18
click at [969, 60] on icon at bounding box center [966, 61] width 5 height 8
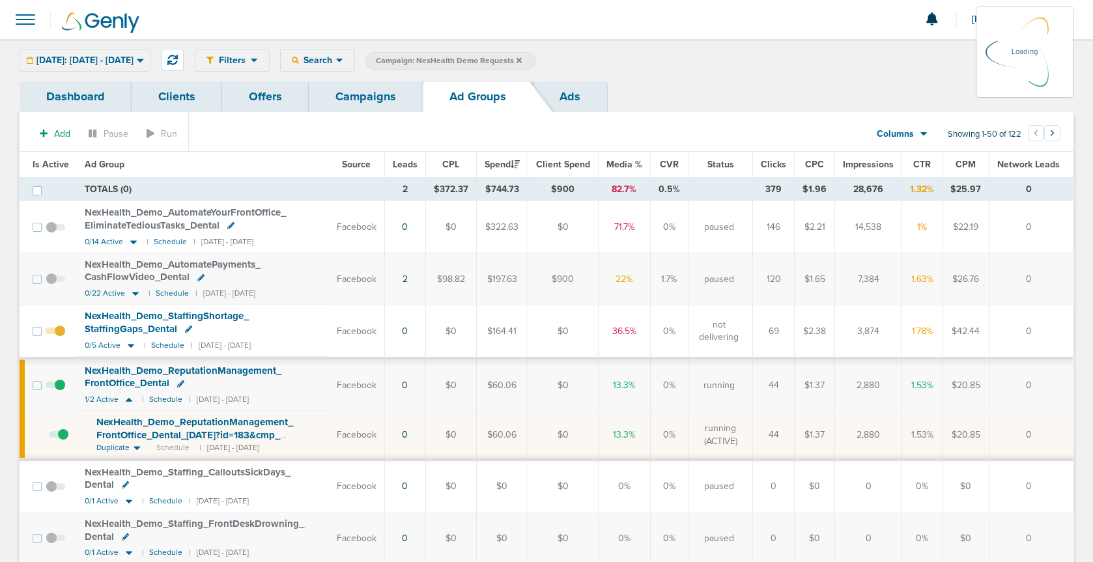
click at [376, 104] on link "Campaigns" at bounding box center [366, 96] width 114 height 31
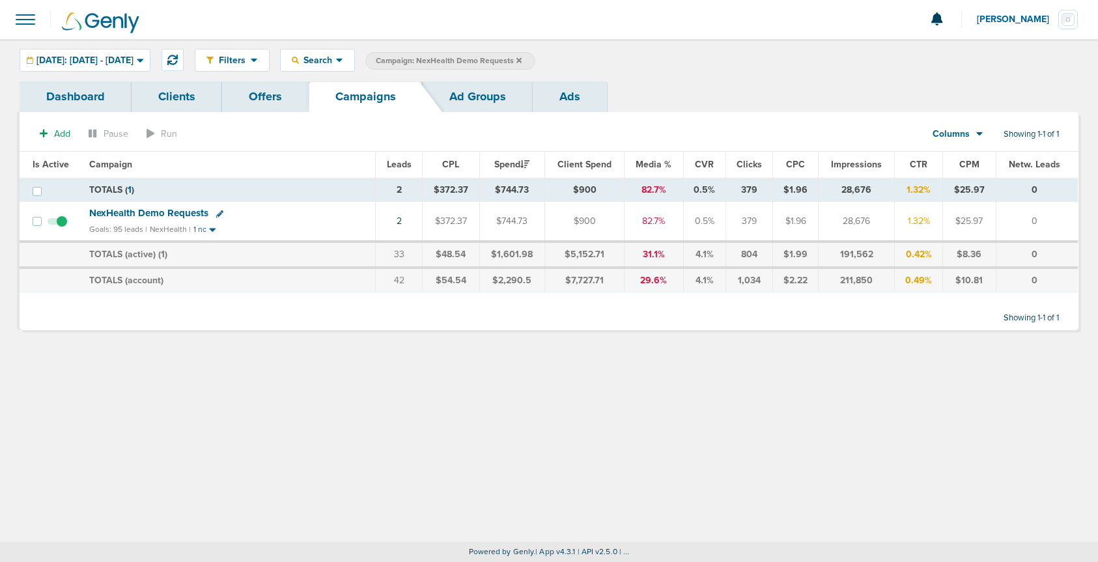
click at [522, 61] on icon at bounding box center [518, 59] width 5 height 5
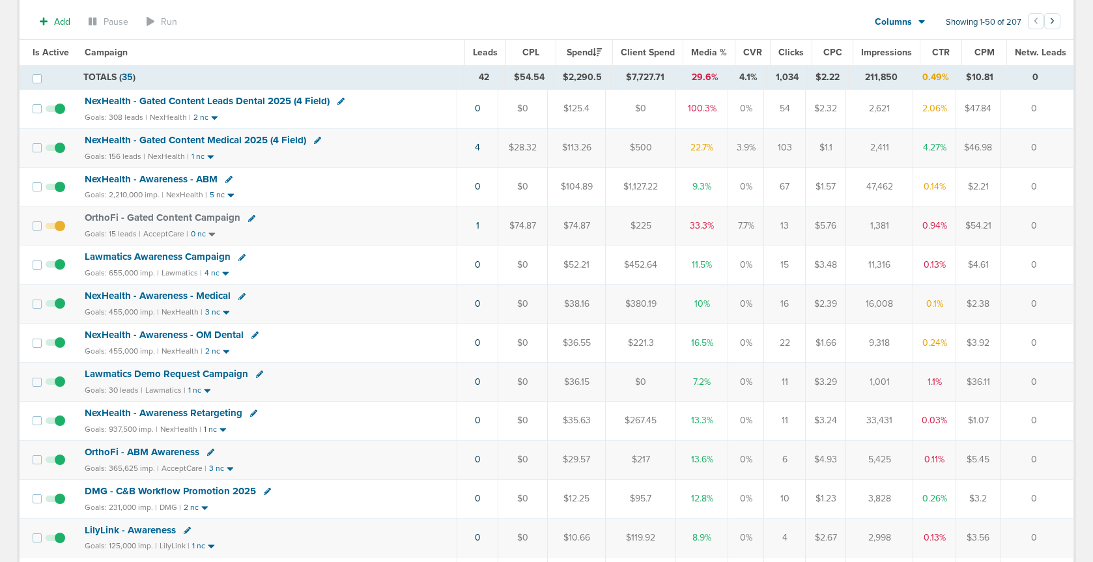
scroll to position [387, 0]
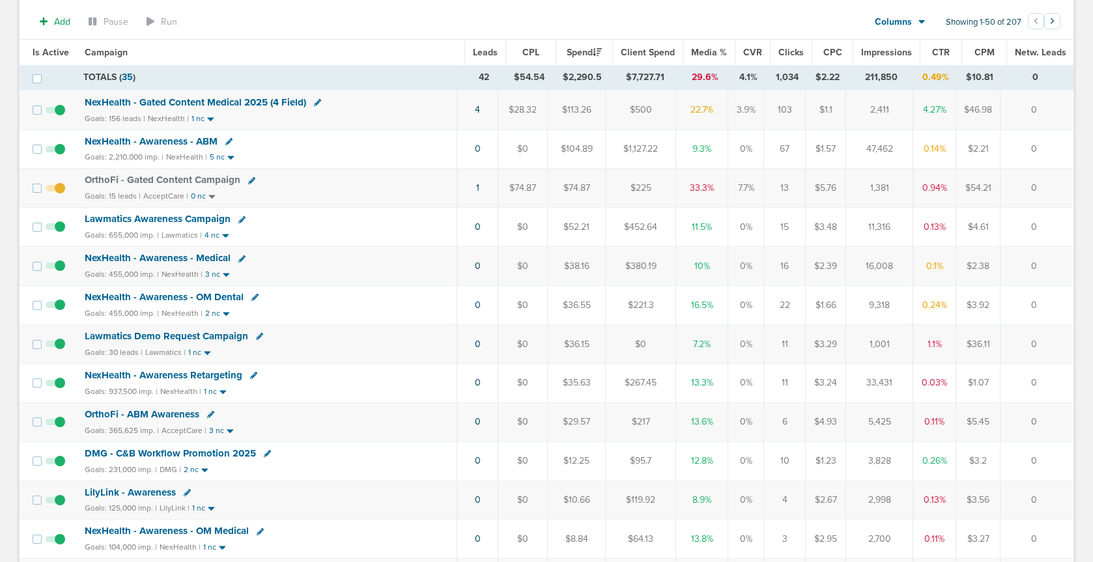
click at [191, 338] on span "Lawmatics Demo Request Campaign" at bounding box center [166, 336] width 163 height 12
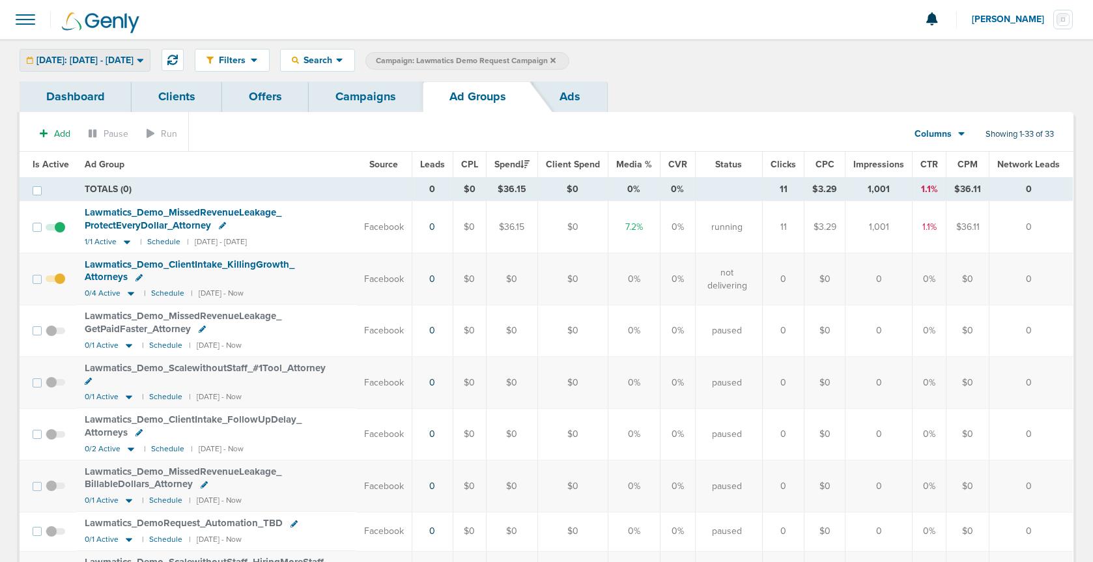
click at [109, 51] on div "[DATE]: [DATE] - [DATE]" at bounding box center [85, 59] width 130 height 21
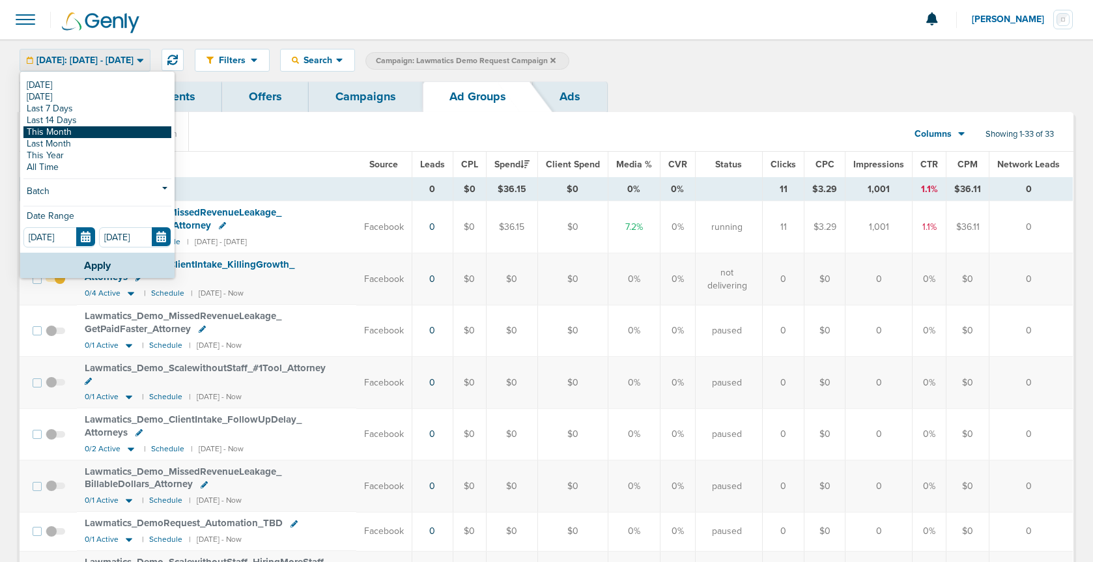
click at [76, 130] on link "This Month" at bounding box center [97, 132] width 148 height 12
